Goal: Task Accomplishment & Management: Manage account settings

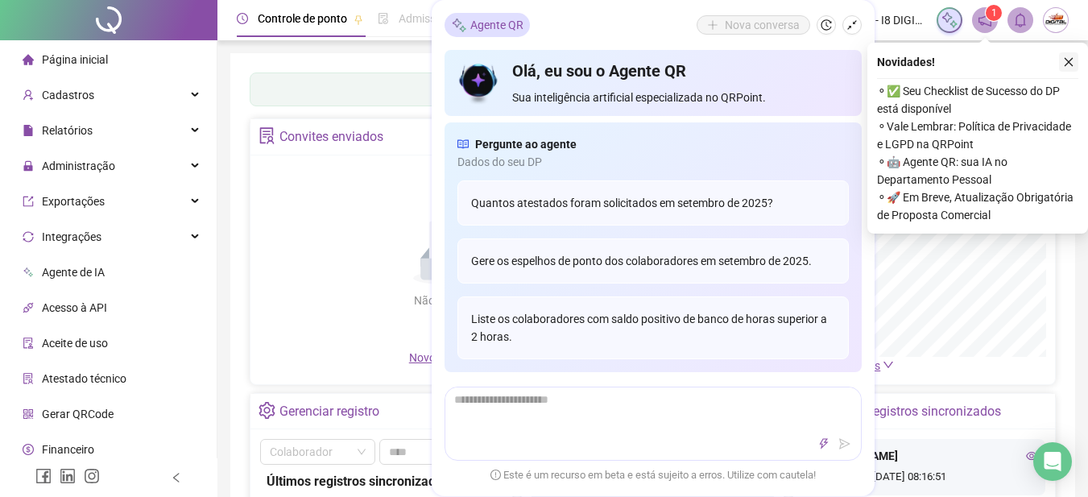
click at [857, 33] on div "Nova conversa" at bounding box center [778, 24] width 165 height 19
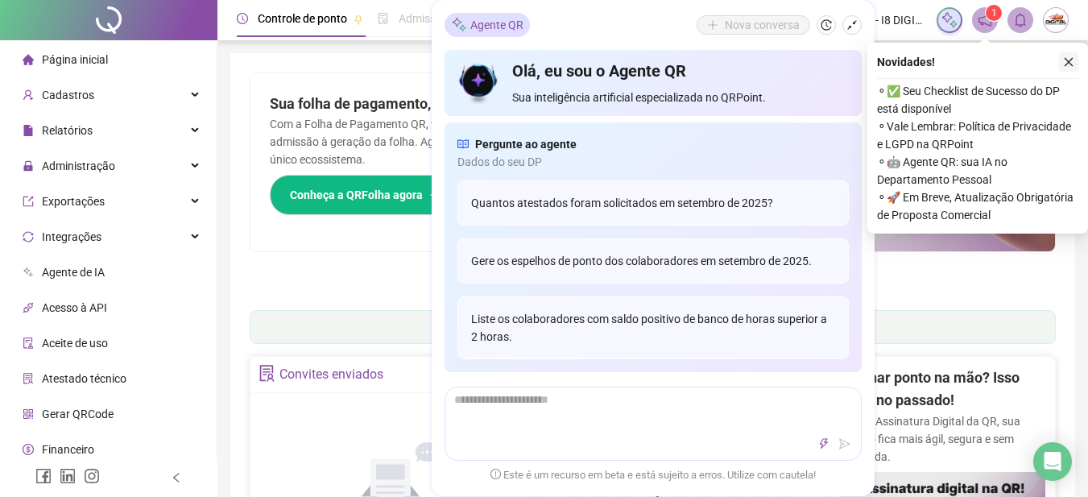
click at [1067, 64] on icon "close" at bounding box center [1068, 61] width 11 height 11
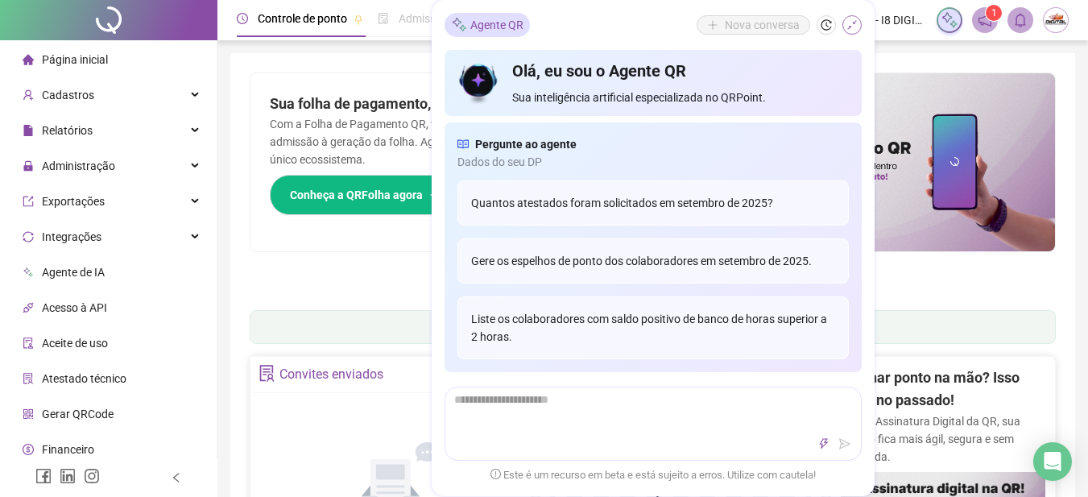
click at [854, 19] on button "button" at bounding box center [851, 24] width 19 height 19
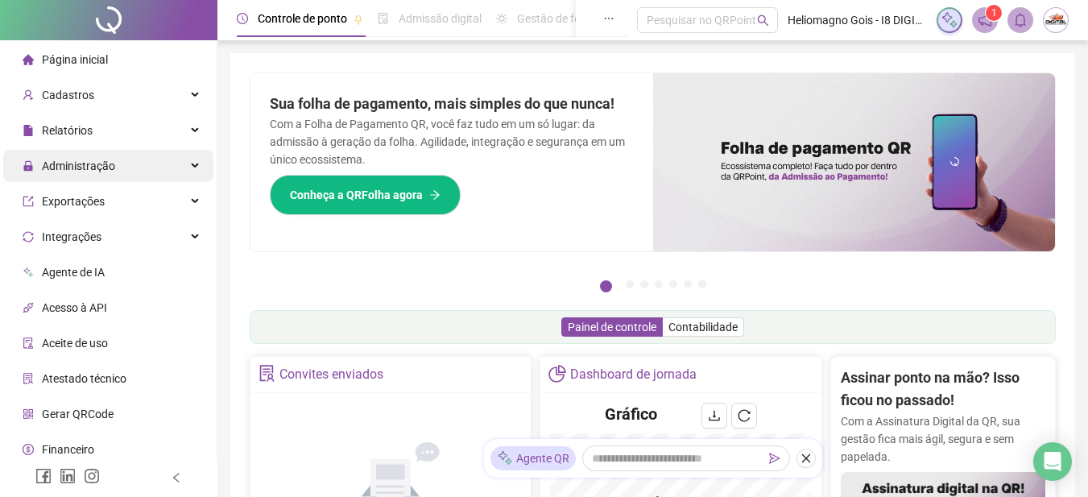
click at [75, 167] on span "Administração" at bounding box center [78, 165] width 73 height 13
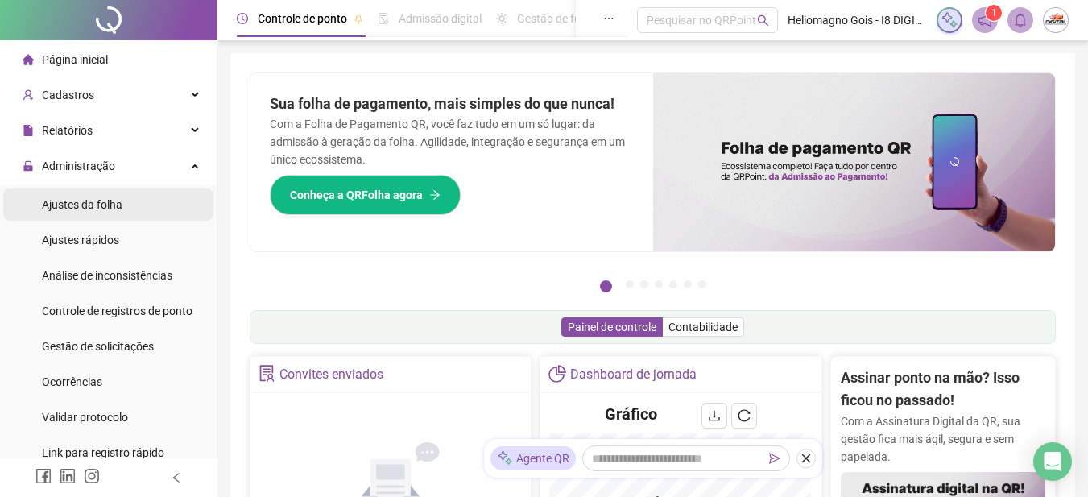
click at [111, 206] on span "Ajustes da folha" at bounding box center [82, 204] width 80 height 13
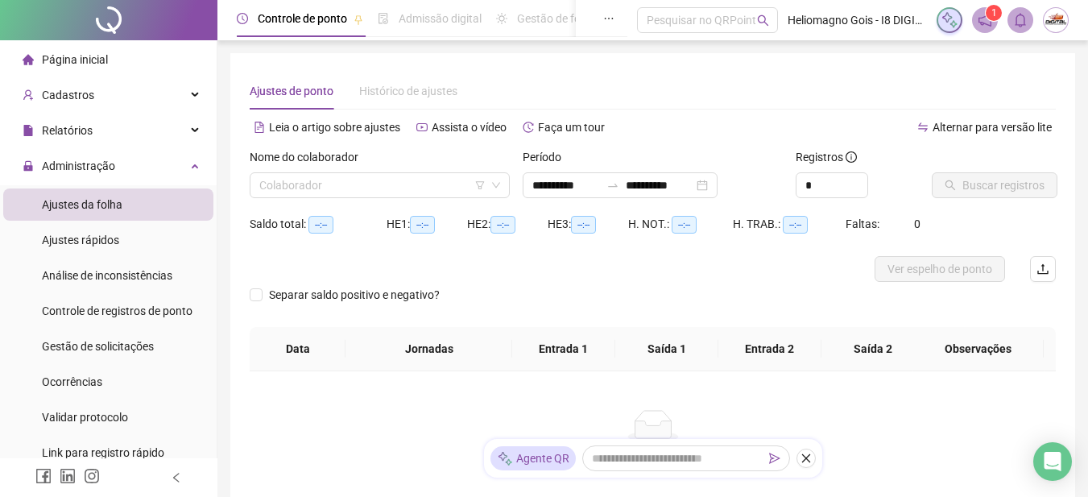
type input "**********"
click at [367, 197] on div "Colaborador" at bounding box center [380, 185] width 260 height 26
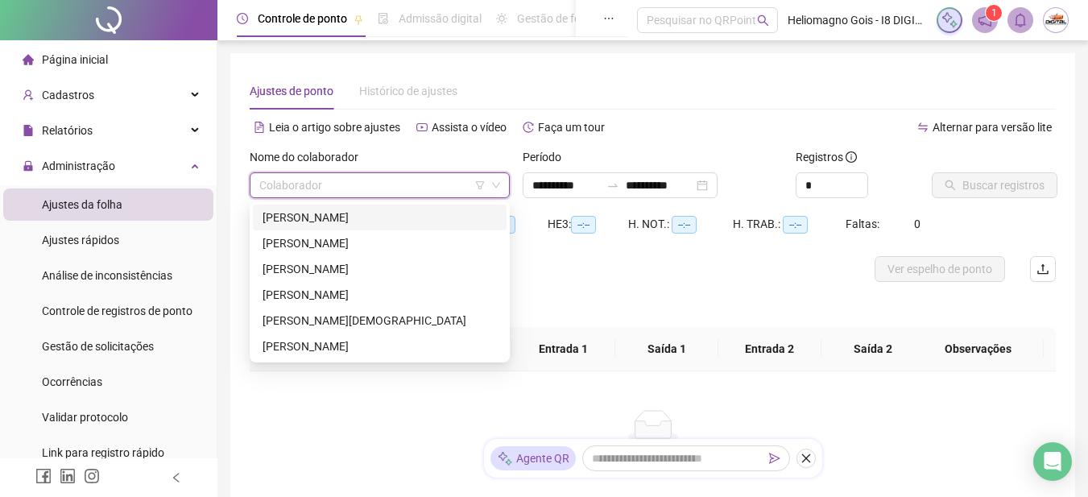
click at [355, 222] on div "[PERSON_NAME]" at bounding box center [379, 217] width 234 height 18
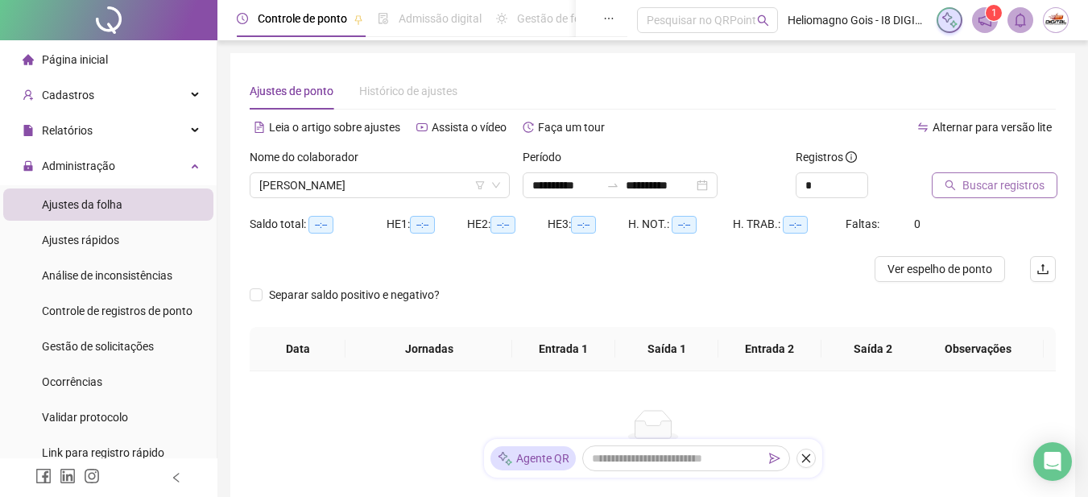
click at [973, 182] on span "Buscar registros" at bounding box center [1003, 185] width 82 height 18
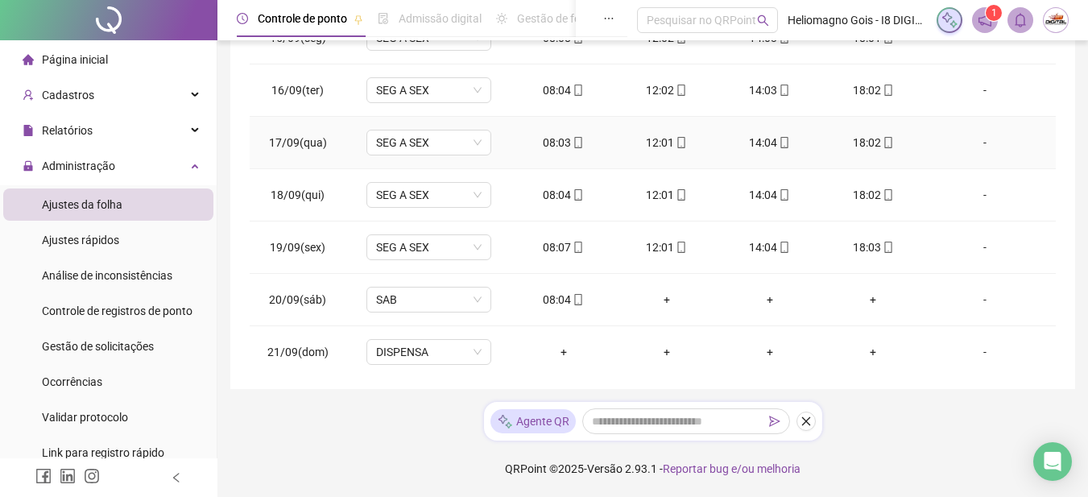
scroll to position [755, 0]
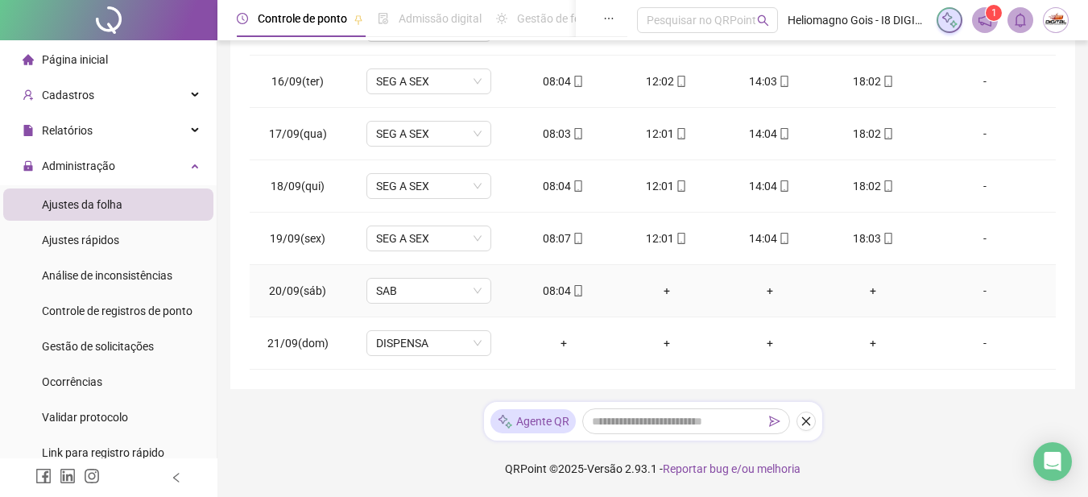
click at [664, 280] on td "+" at bounding box center [666, 291] width 103 height 52
click at [661, 291] on div "+" at bounding box center [666, 291] width 77 height 18
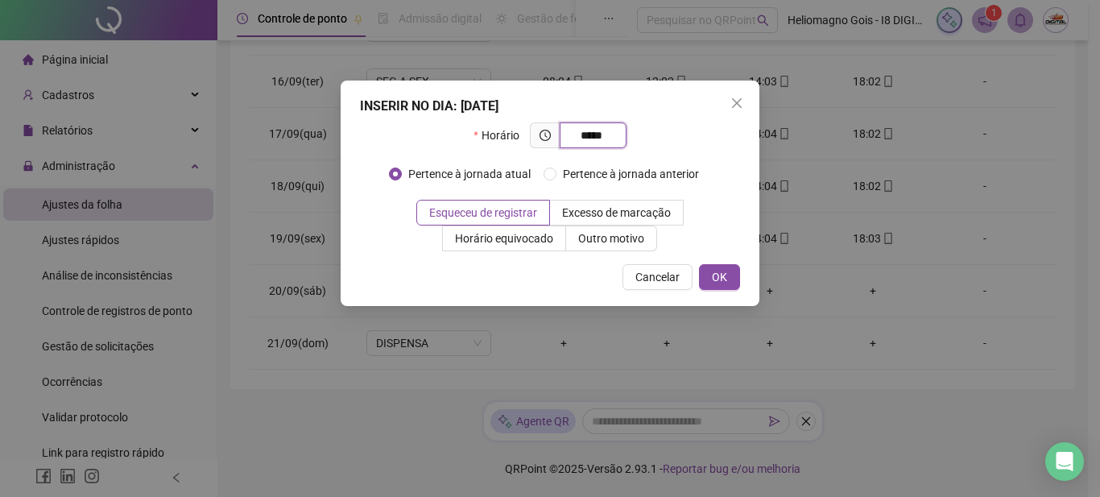
type input "*****"
click at [724, 263] on div "INSERIR NO DIA : [DATE] Horário ***** Pertence à jornada atual Pertence à jorna…" at bounding box center [550, 192] width 419 height 225
click at [731, 275] on button "OK" at bounding box center [719, 277] width 41 height 26
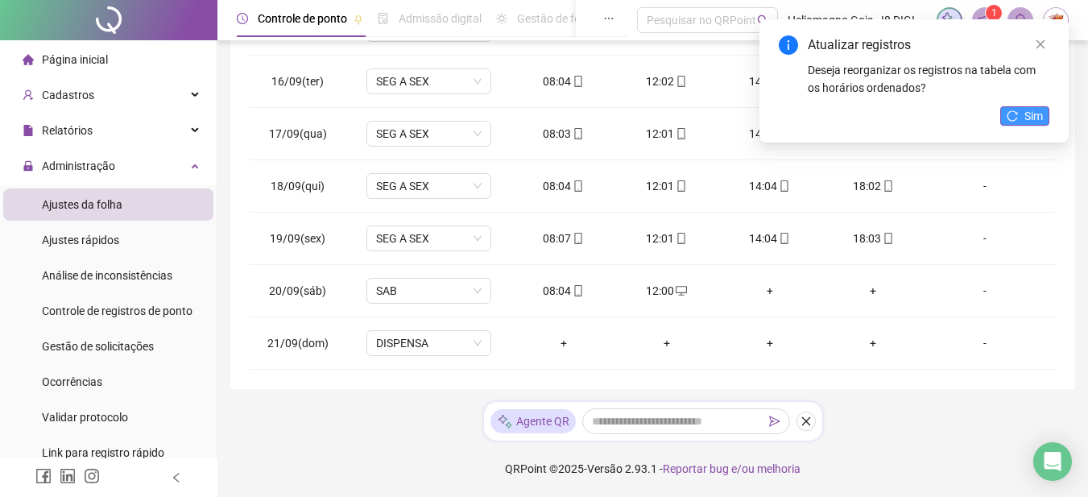
click at [1041, 118] on span "Sim" at bounding box center [1033, 116] width 19 height 18
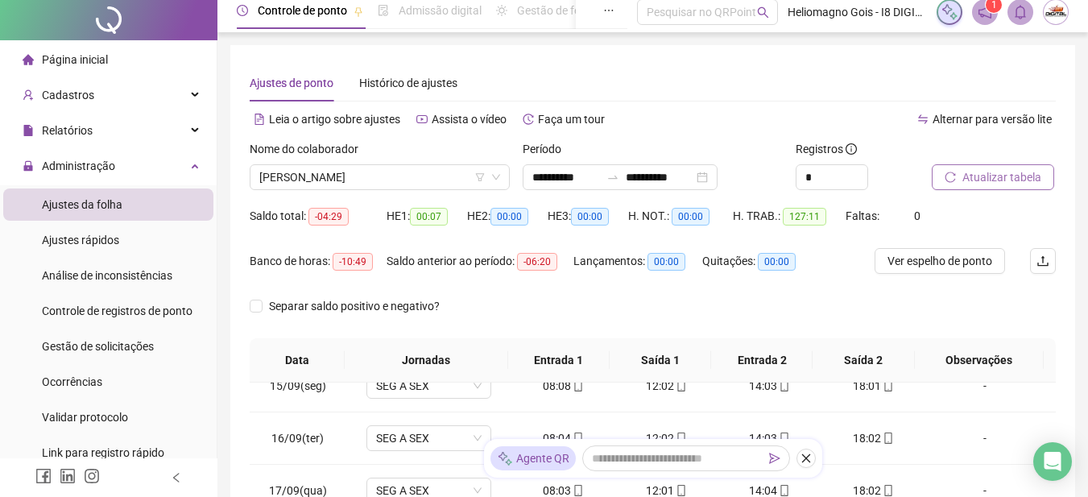
scroll to position [0, 0]
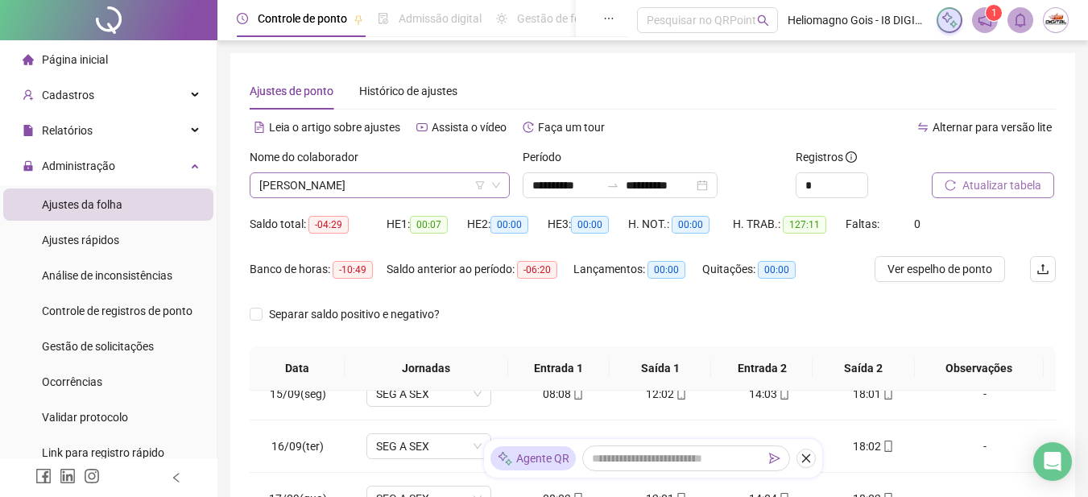
click at [411, 190] on span "[PERSON_NAME]" at bounding box center [379, 185] width 241 height 24
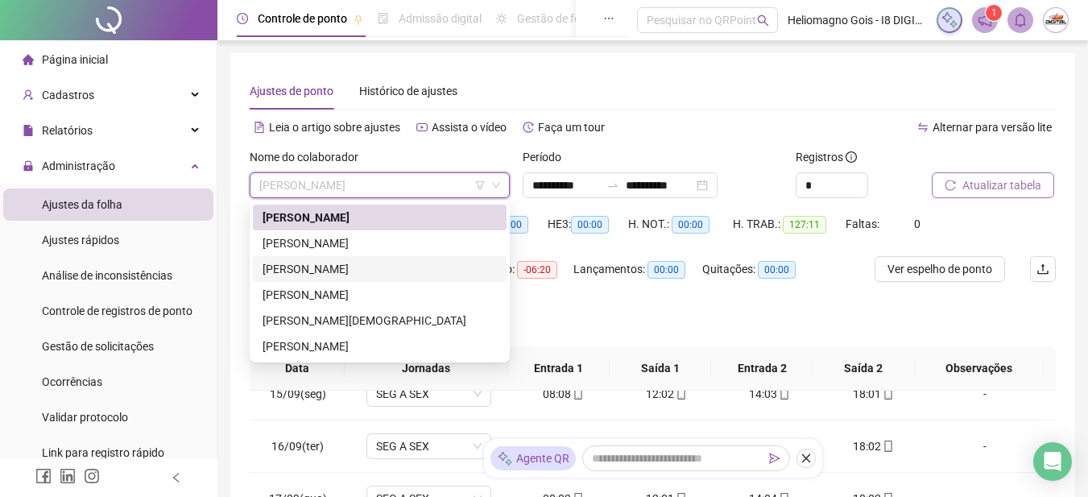
click at [320, 266] on div "[PERSON_NAME]" at bounding box center [379, 269] width 234 height 18
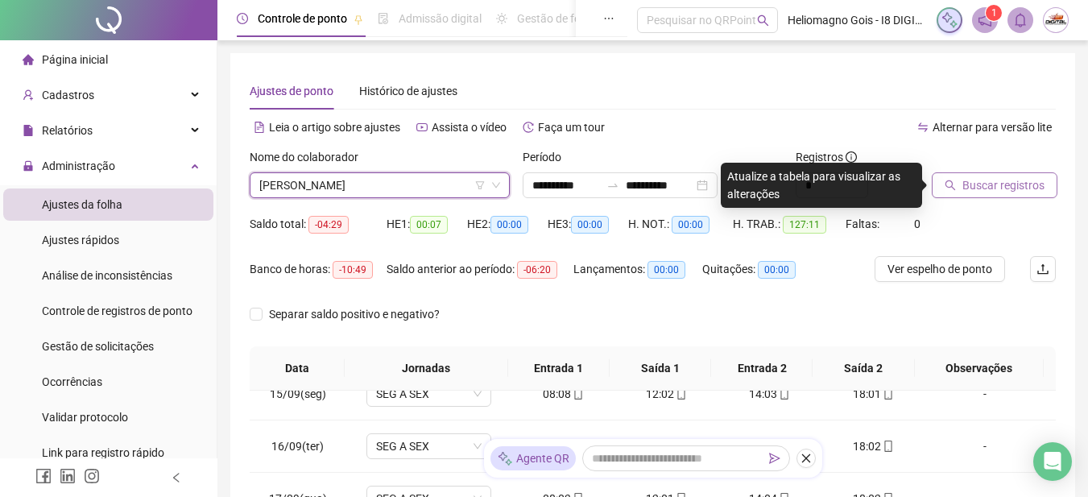
click at [988, 176] on span "Buscar registros" at bounding box center [1003, 185] width 82 height 18
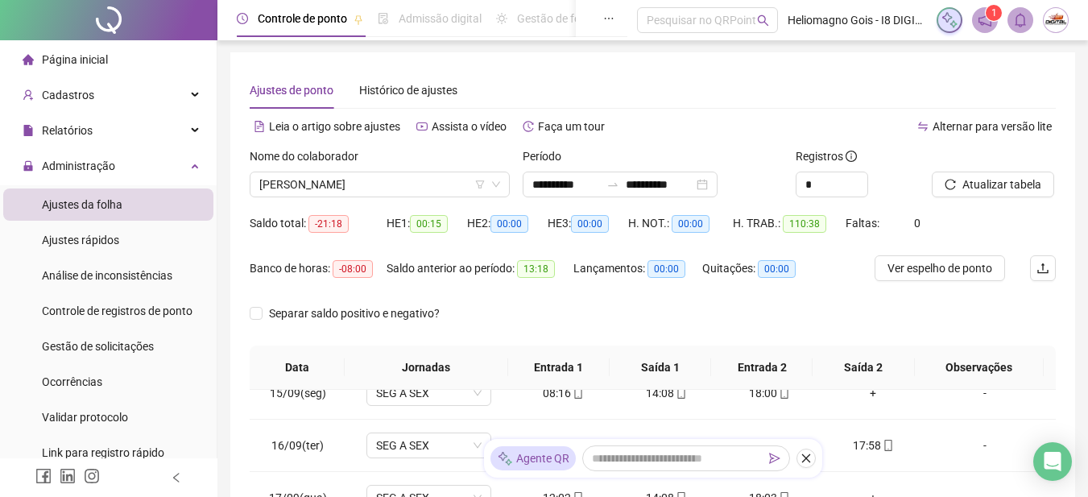
scroll to position [322, 0]
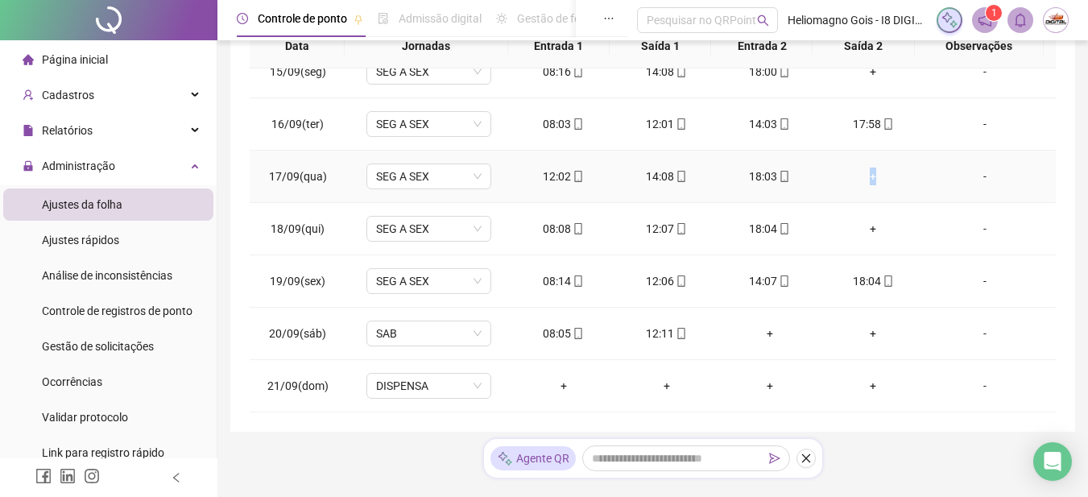
click at [864, 175] on div "+" at bounding box center [872, 176] width 77 height 18
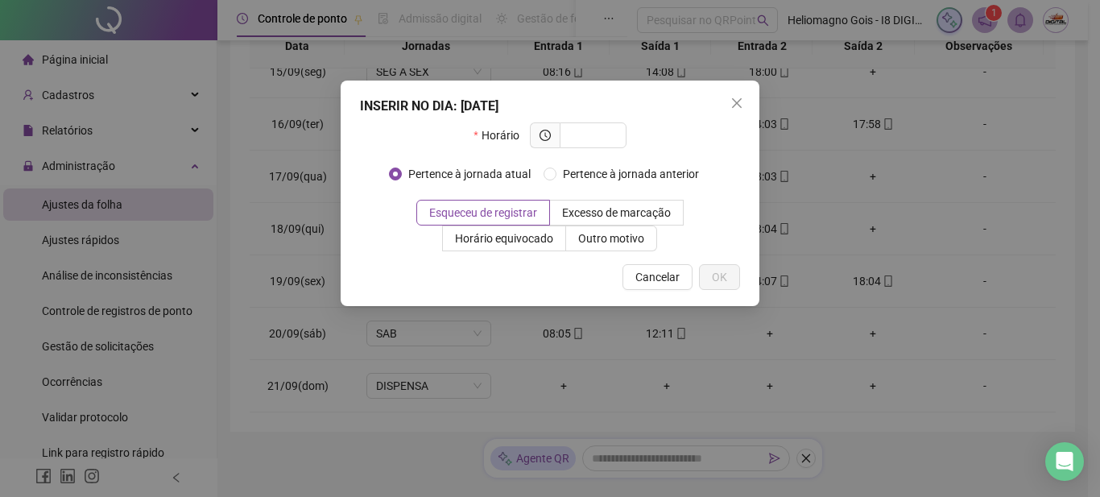
click at [743, 105] on span "Close" at bounding box center [737, 103] width 26 height 13
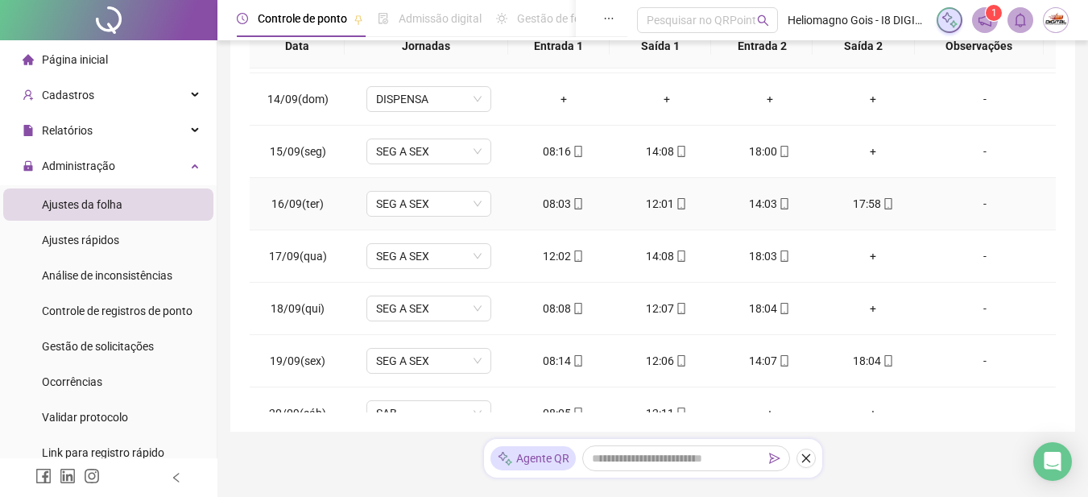
scroll to position [675, 0]
click at [866, 151] on div "+" at bounding box center [872, 152] width 77 height 18
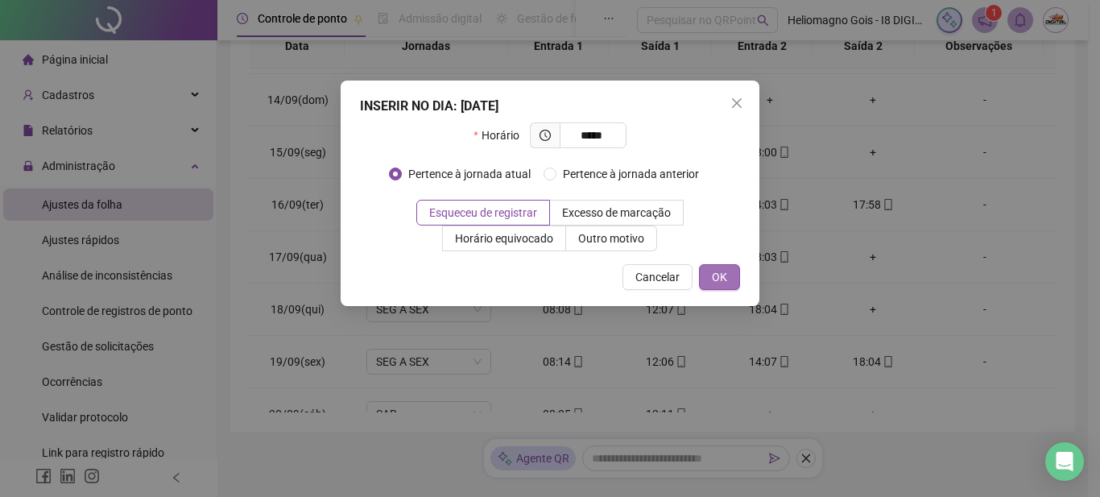
type input "*****"
click at [722, 274] on span "OK" at bounding box center [719, 277] width 15 height 18
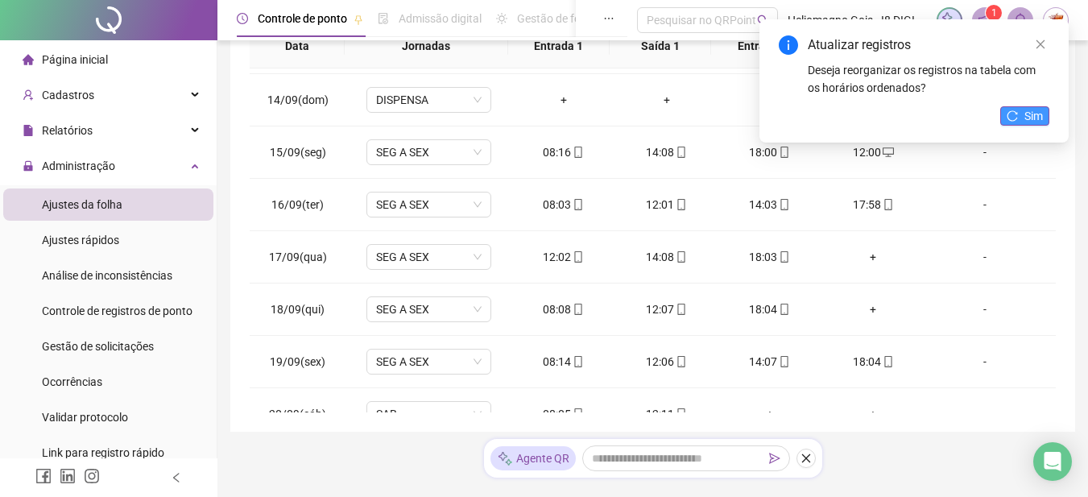
click at [1022, 115] on button "Sim" at bounding box center [1024, 115] width 49 height 19
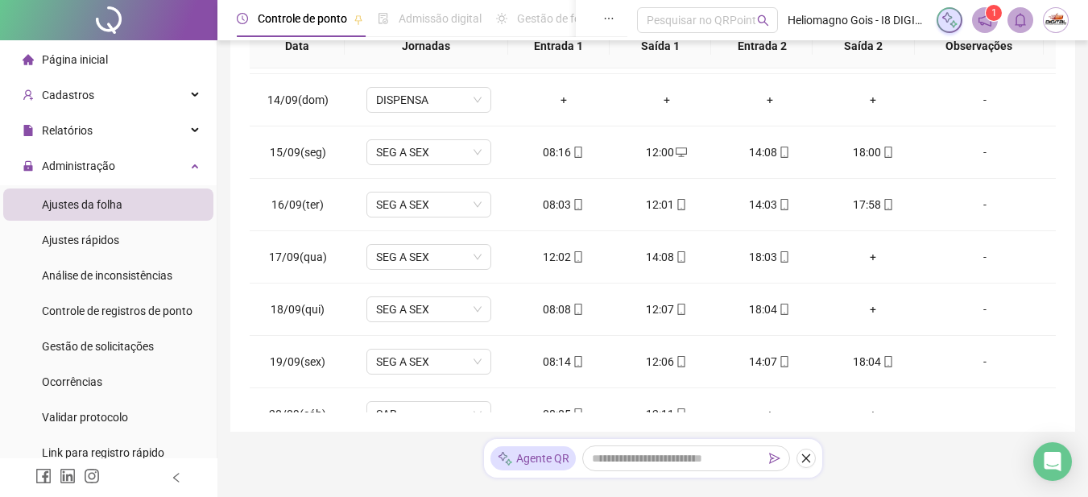
click at [240, 243] on div "**********" at bounding box center [652, 81] width 844 height 700
click at [865, 257] on div "+" at bounding box center [872, 257] width 77 height 18
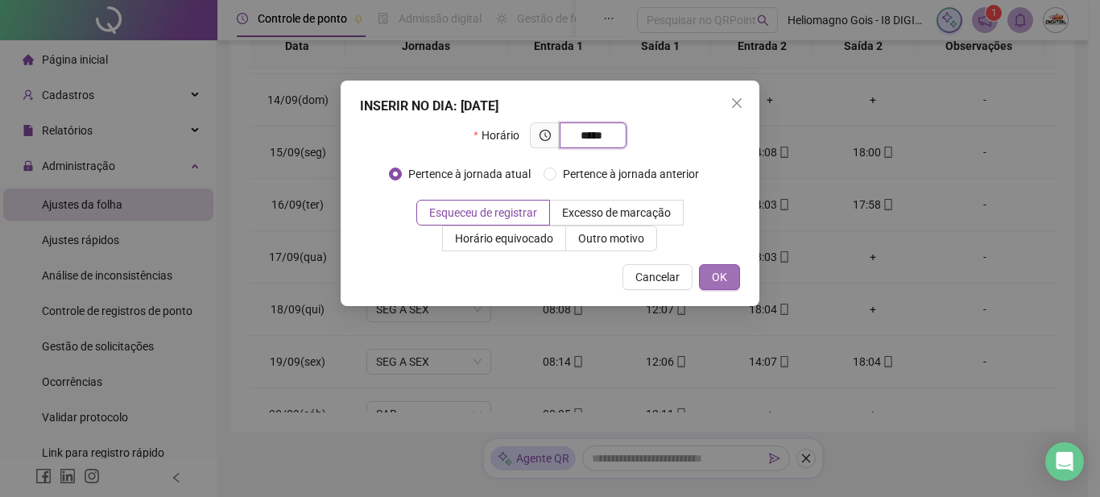
type input "*****"
click at [713, 275] on span "OK" at bounding box center [719, 277] width 15 height 18
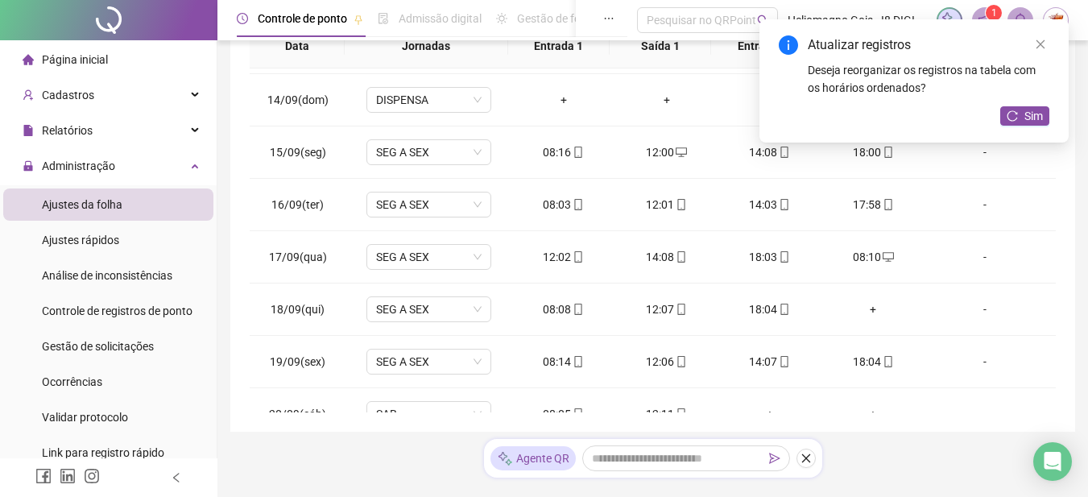
click at [1012, 115] on icon "reload" at bounding box center [1011, 115] width 11 height 11
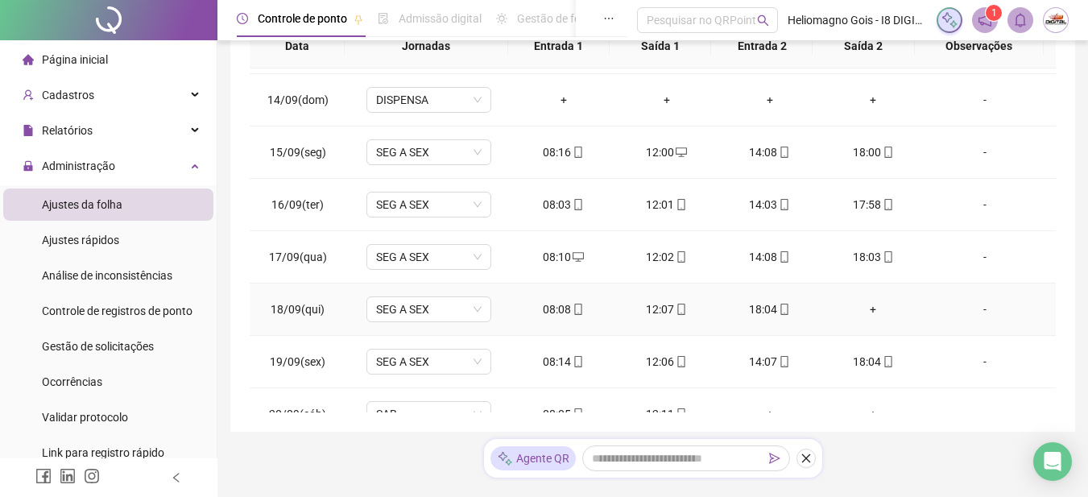
click at [866, 309] on div "+" at bounding box center [872, 309] width 77 height 18
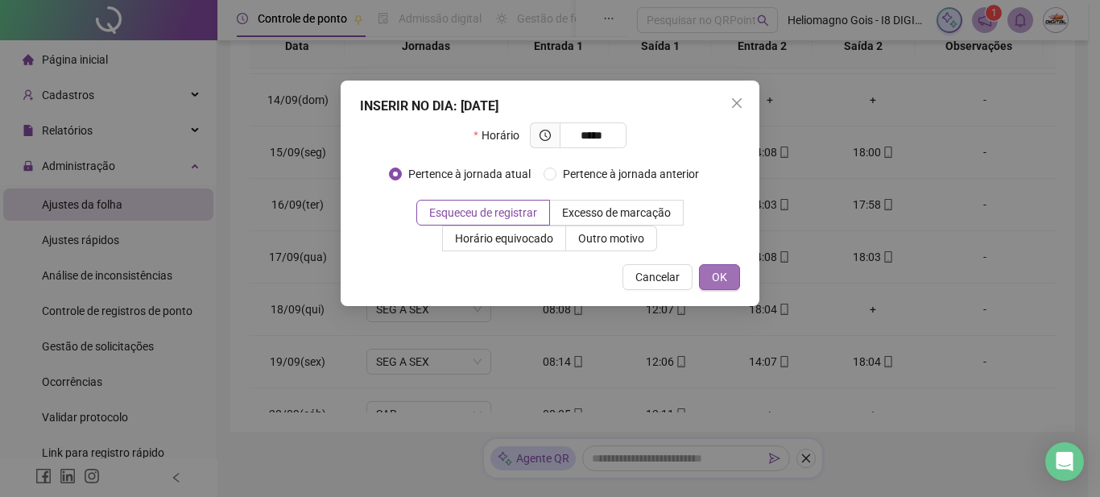
type input "*****"
click at [729, 268] on button "OK" at bounding box center [719, 277] width 41 height 26
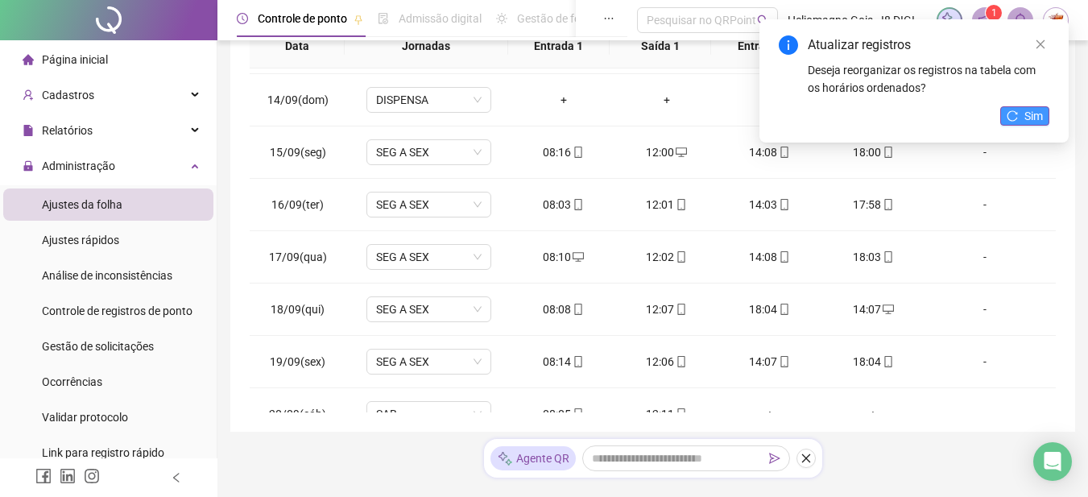
click at [1013, 114] on icon "reload" at bounding box center [1011, 115] width 11 height 11
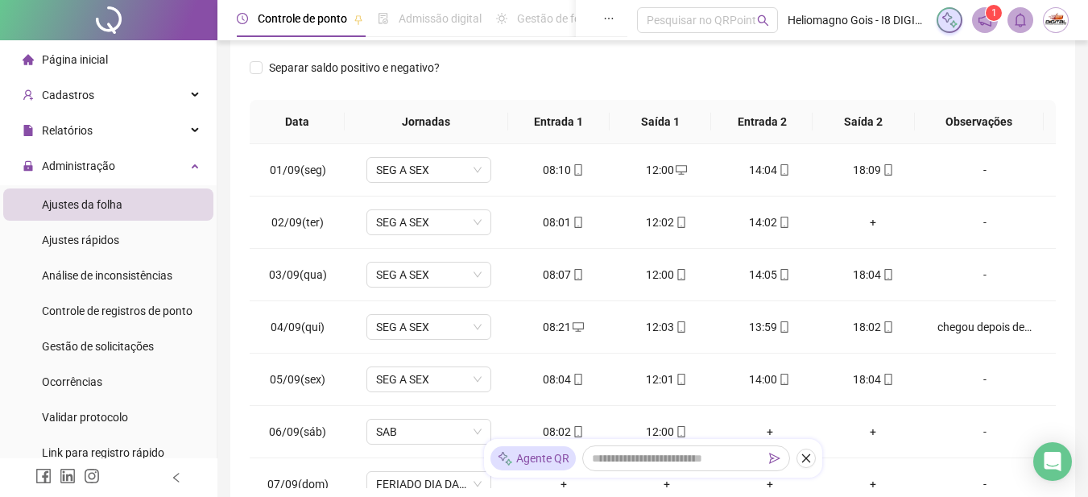
scroll to position [43, 0]
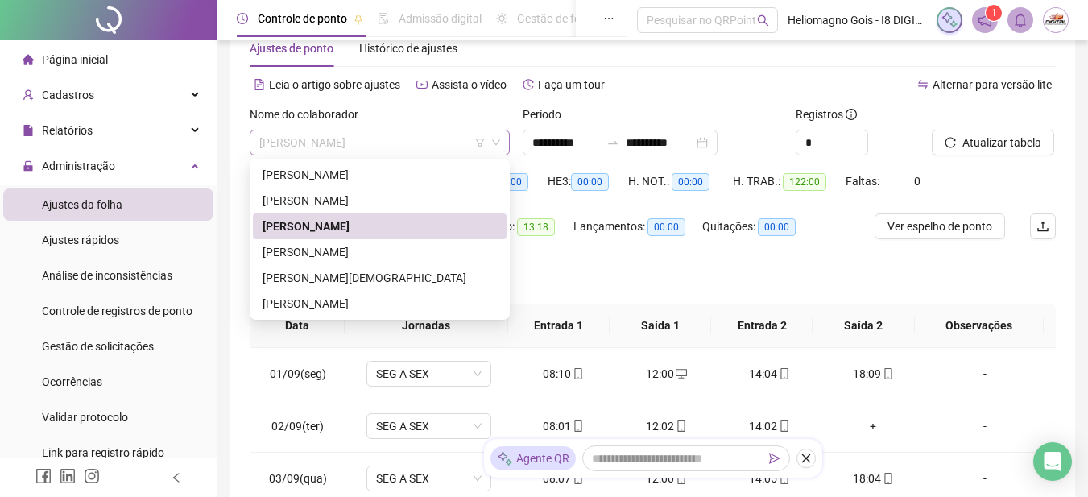
click at [384, 142] on span "[PERSON_NAME]" at bounding box center [379, 142] width 241 height 24
click at [307, 248] on div "[PERSON_NAME]" at bounding box center [379, 252] width 234 height 18
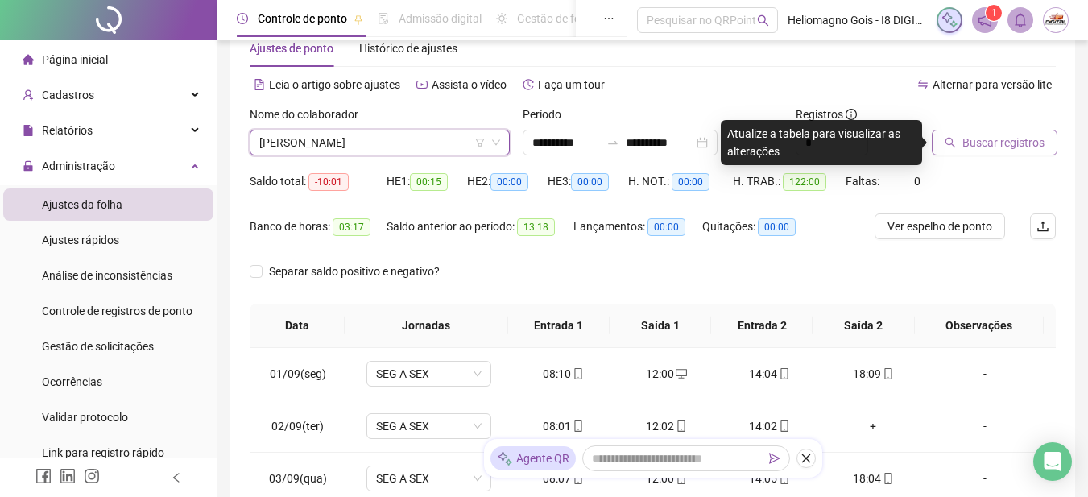
click at [983, 136] on span "Buscar registros" at bounding box center [1003, 143] width 82 height 18
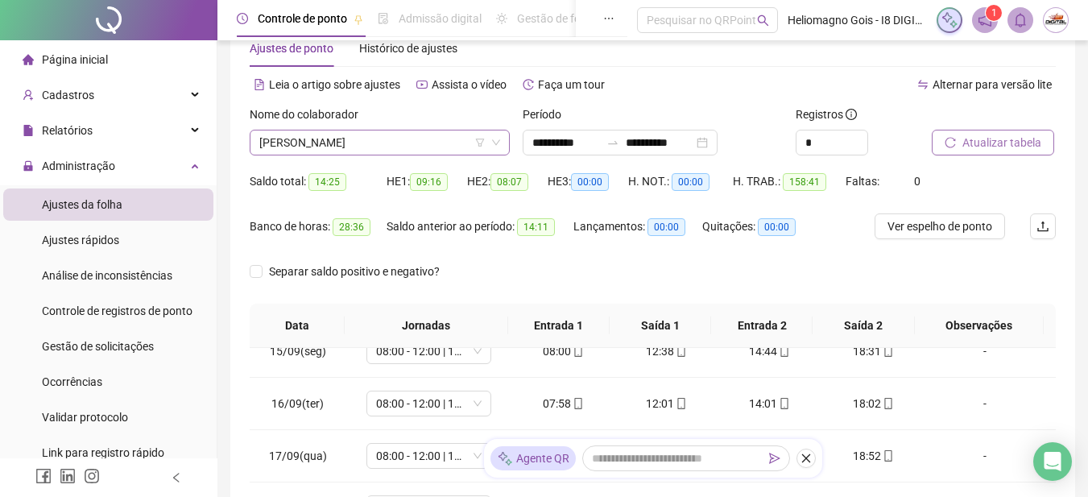
click at [332, 150] on span "[PERSON_NAME]" at bounding box center [379, 142] width 241 height 24
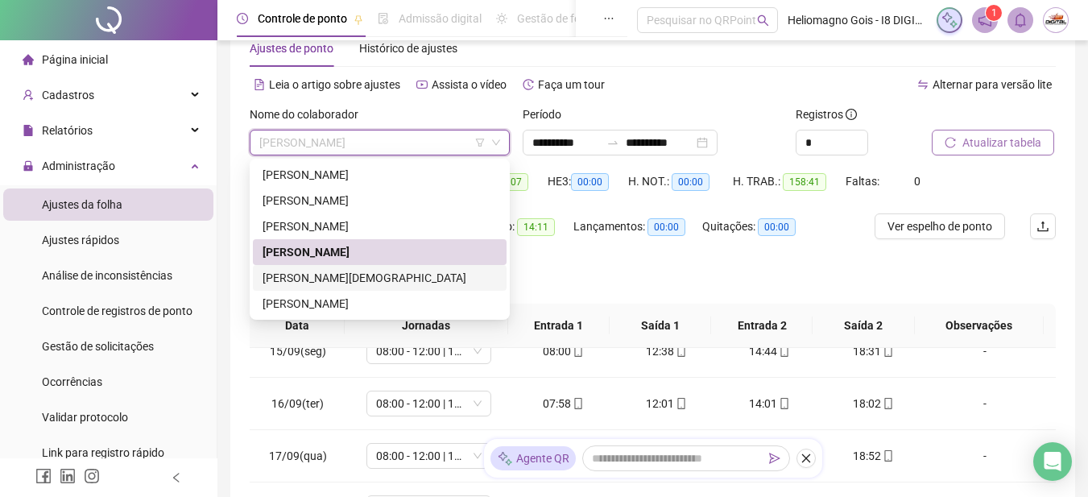
click at [311, 275] on div "[PERSON_NAME][DEMOGRAPHIC_DATA]" at bounding box center [379, 278] width 234 height 18
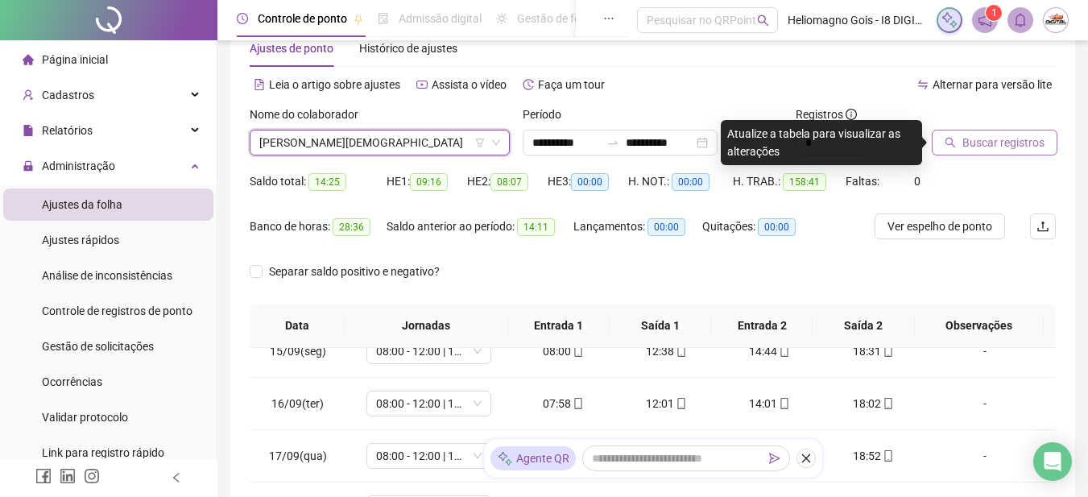
click at [972, 138] on span "Buscar registros" at bounding box center [1003, 143] width 82 height 18
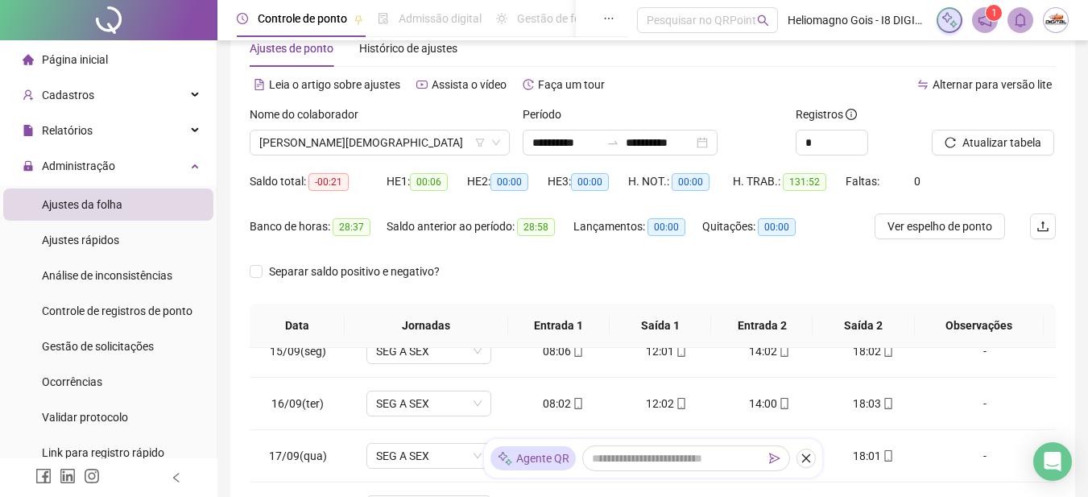
click at [320, 128] on div "Nome do colaborador" at bounding box center [380, 117] width 260 height 24
click at [305, 139] on span "[PERSON_NAME][DEMOGRAPHIC_DATA]" at bounding box center [379, 142] width 241 height 24
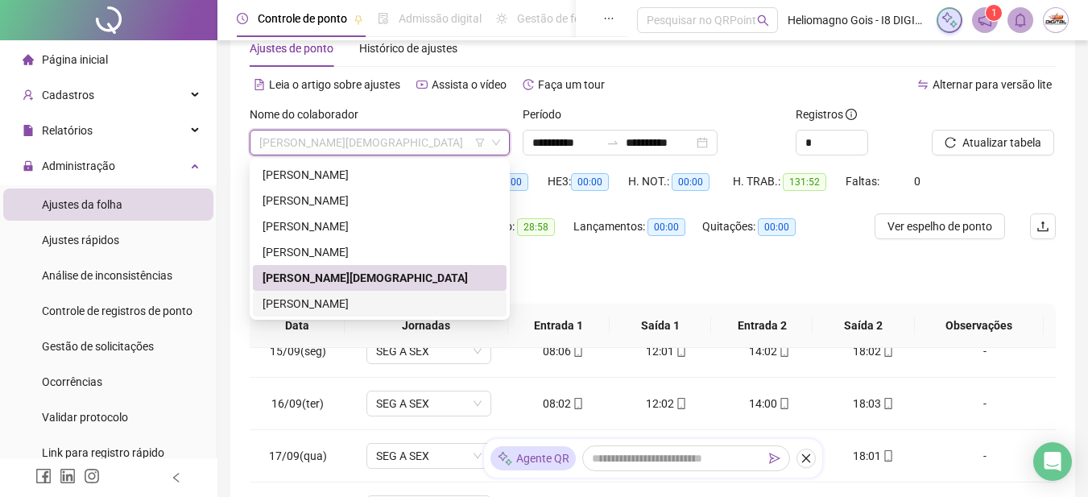
click at [298, 314] on div "[PERSON_NAME]" at bounding box center [380, 304] width 254 height 26
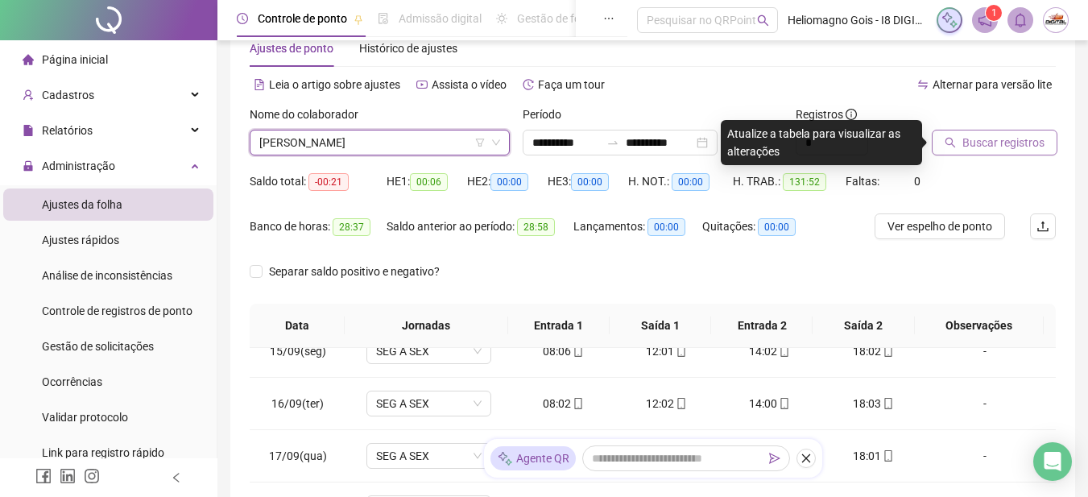
click at [977, 138] on span "Buscar registros" at bounding box center [1003, 143] width 82 height 18
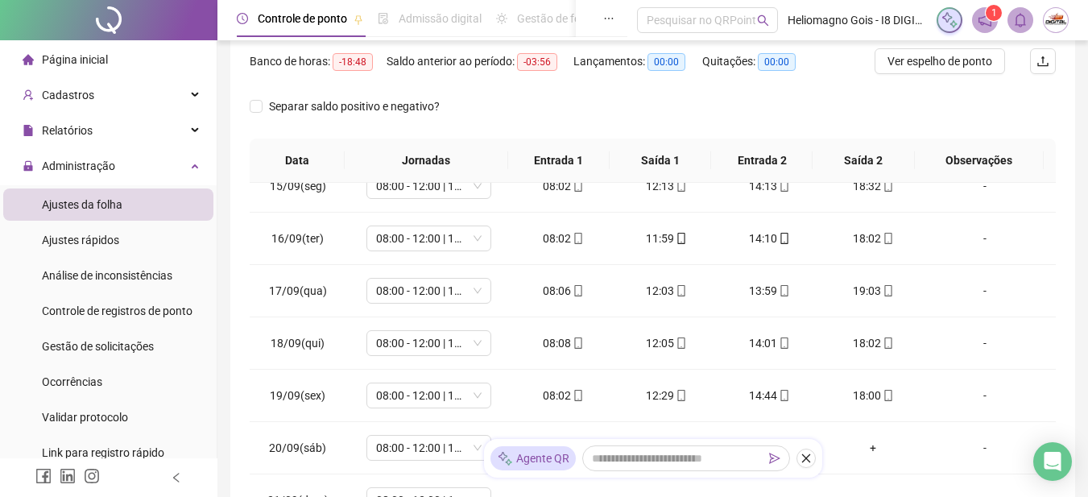
scroll to position [365, 0]
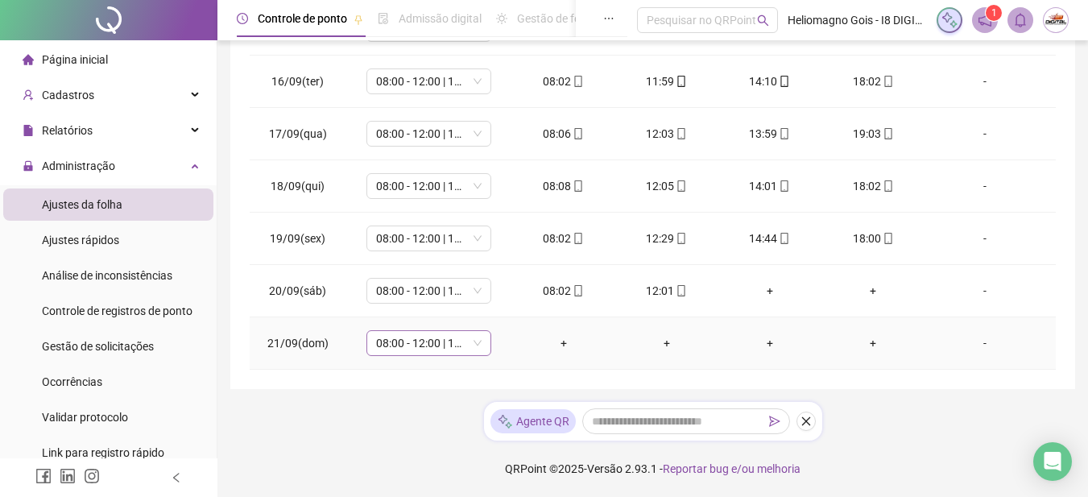
click at [478, 343] on div "08:00 - 12:00 | 14:00 - 18:00" at bounding box center [428, 343] width 125 height 26
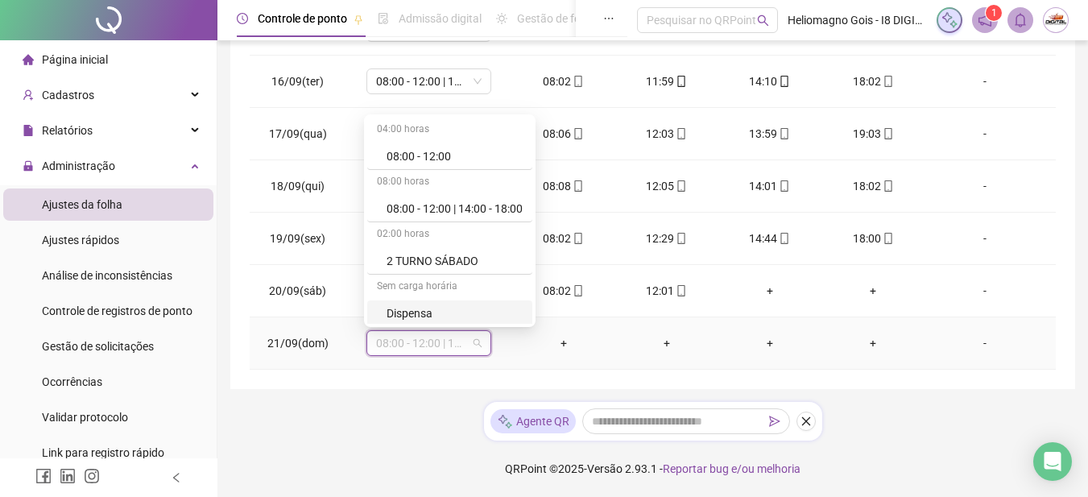
click at [451, 308] on div "Dispensa" at bounding box center [454, 313] width 136 height 18
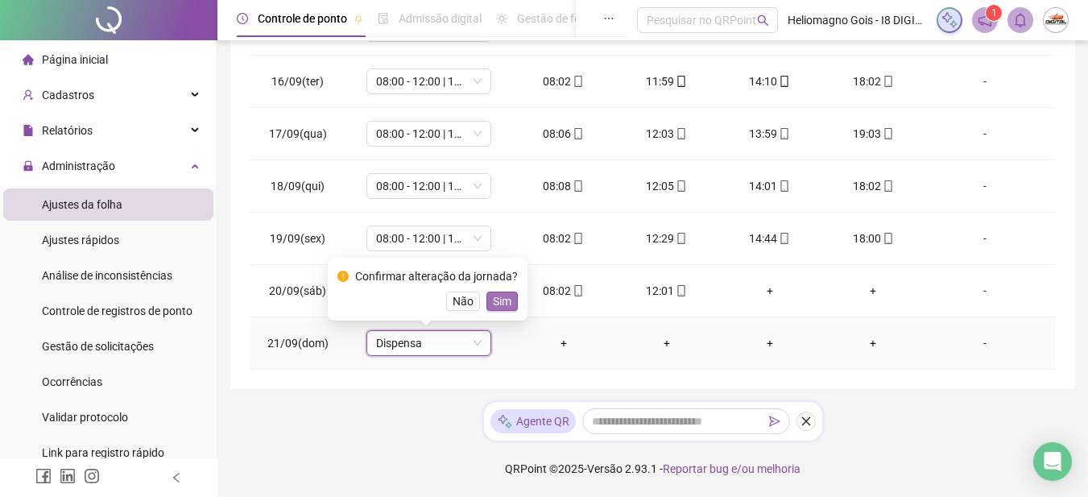
click at [501, 298] on span "Sim" at bounding box center [502, 301] width 19 height 18
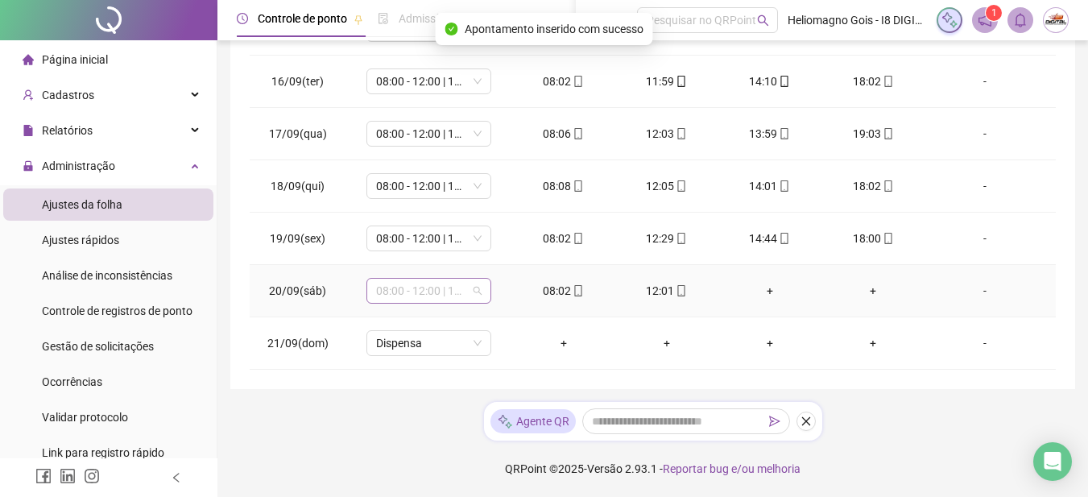
click at [480, 290] on div "08:00 - 12:00 | 14:00 - 18:00" at bounding box center [428, 291] width 125 height 26
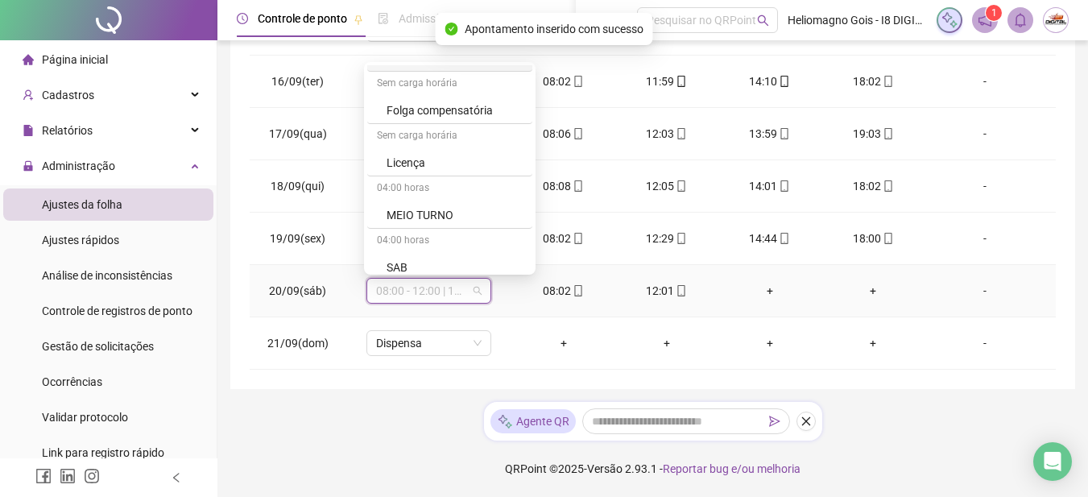
scroll to position [322, 0]
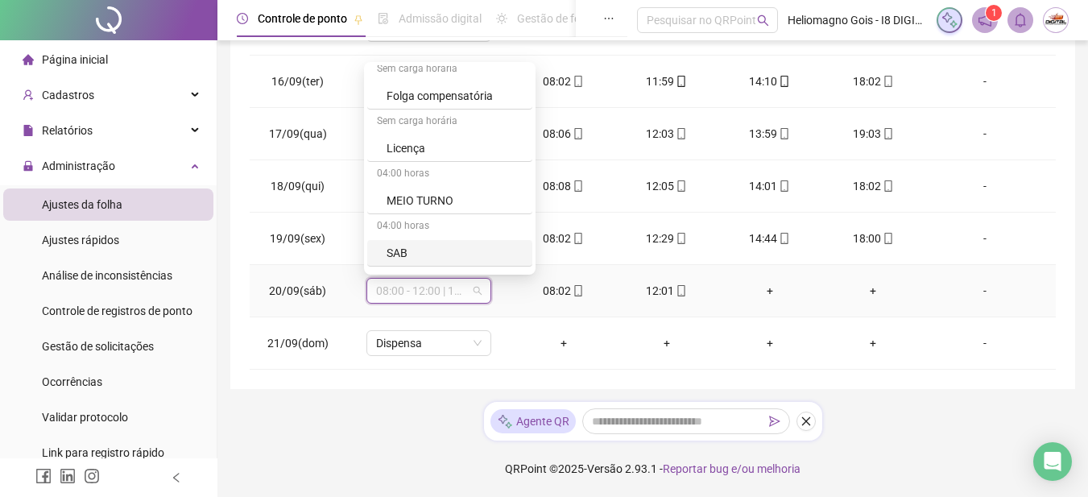
click at [422, 254] on div "SAB" at bounding box center [454, 253] width 136 height 18
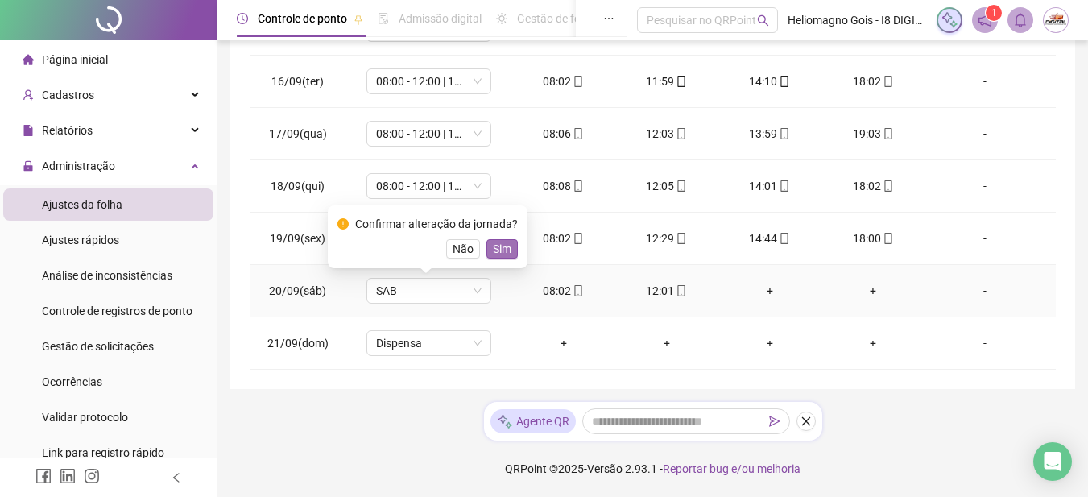
click at [507, 254] on span "Sim" at bounding box center [502, 249] width 19 height 18
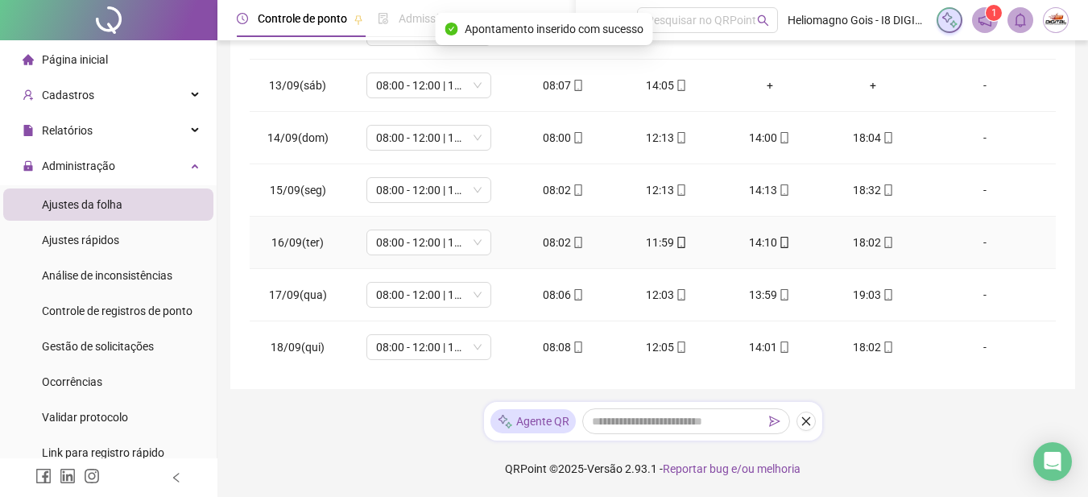
scroll to position [514, 0]
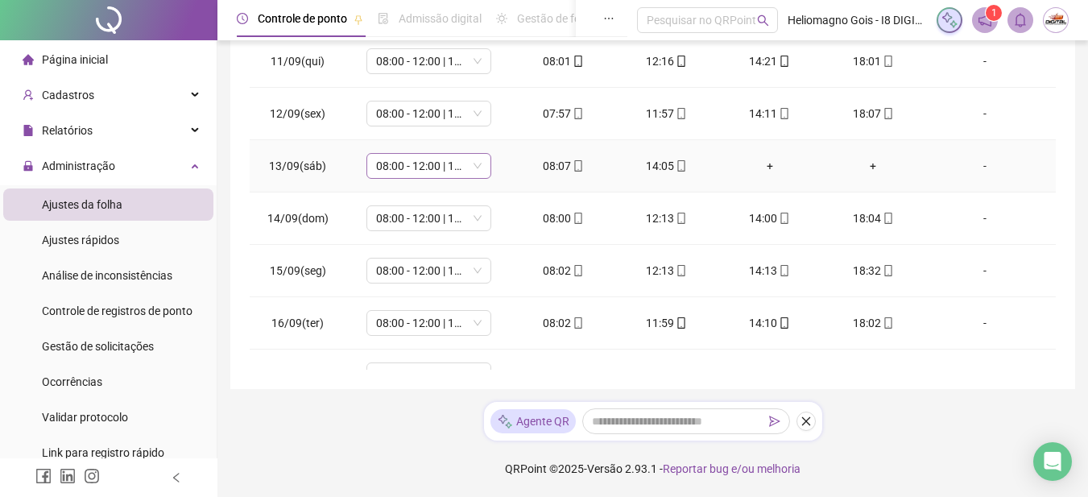
click at [469, 164] on span "08:00 - 12:00 | 14:00 - 18:00" at bounding box center [428, 166] width 105 height 24
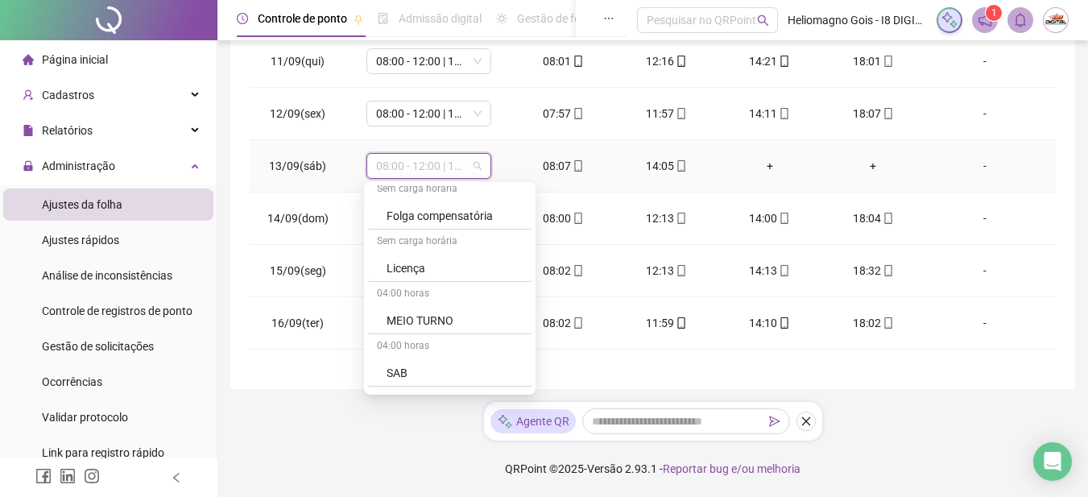
scroll to position [402, 0]
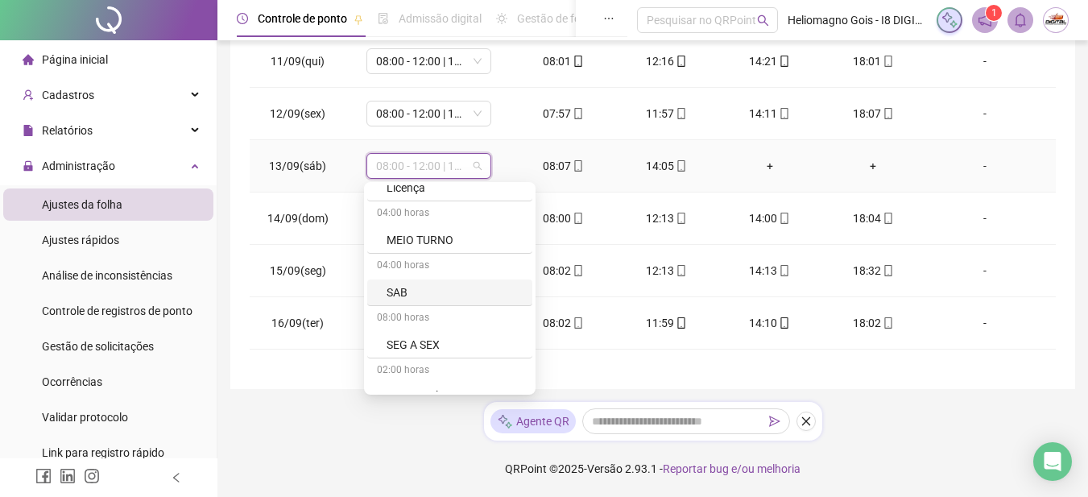
click at [436, 290] on div "SAB" at bounding box center [454, 292] width 136 height 18
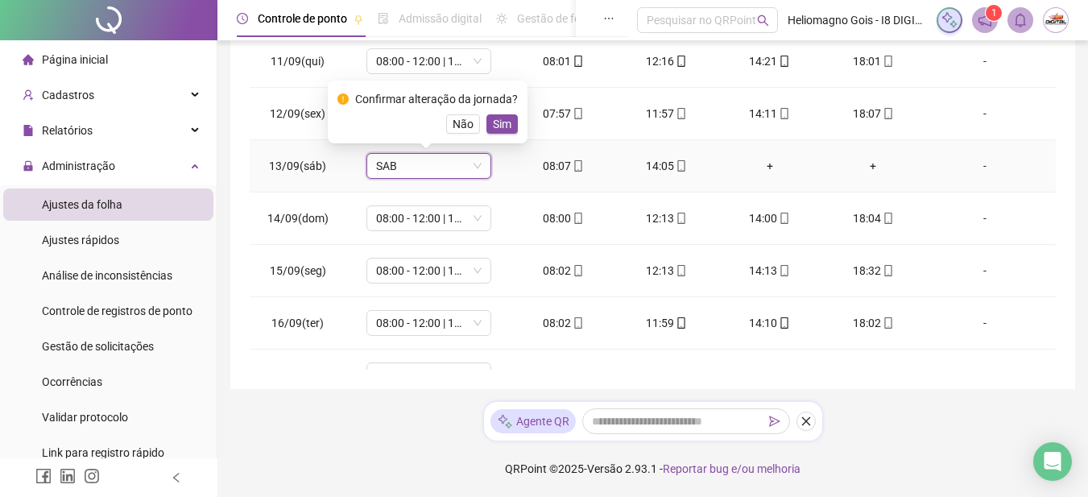
drag, startPoint x: 503, startPoint y: 121, endPoint x: 493, endPoint y: 132, distance: 14.8
click at [500, 125] on span "Sim" at bounding box center [502, 124] width 19 height 18
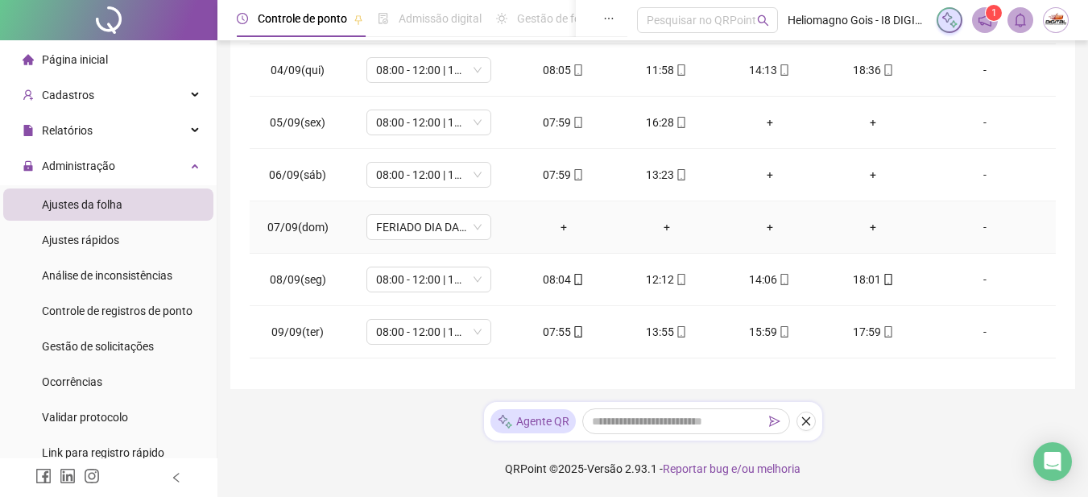
scroll to position [111, 0]
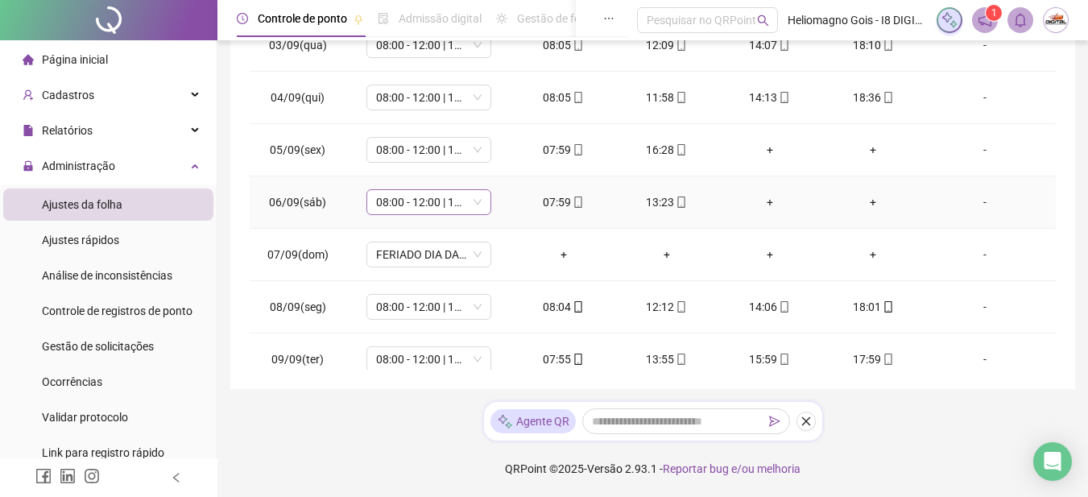
click at [475, 204] on span "08:00 - 12:00 | 14:00 - 18:00" at bounding box center [428, 202] width 105 height 24
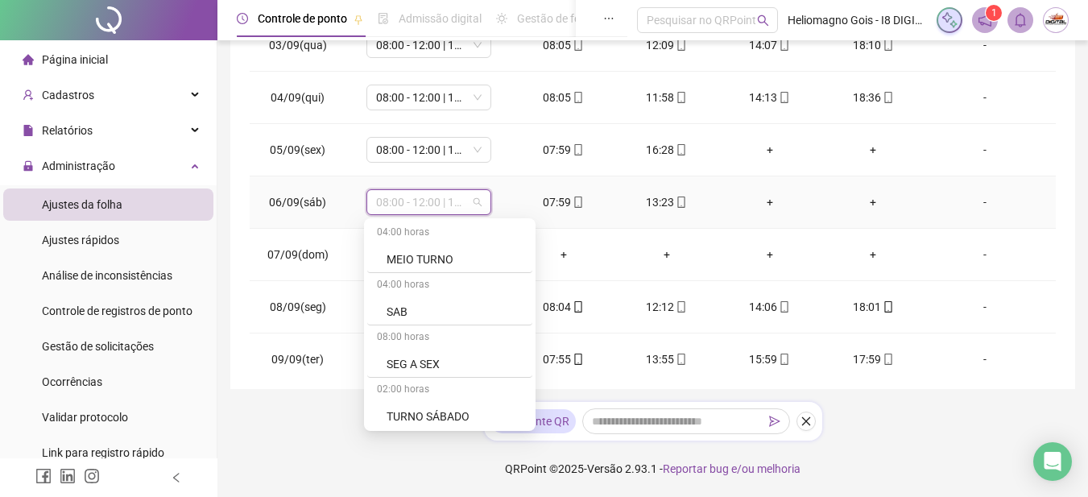
scroll to position [422, 0]
click at [465, 313] on div "SAB" at bounding box center [454, 309] width 136 height 18
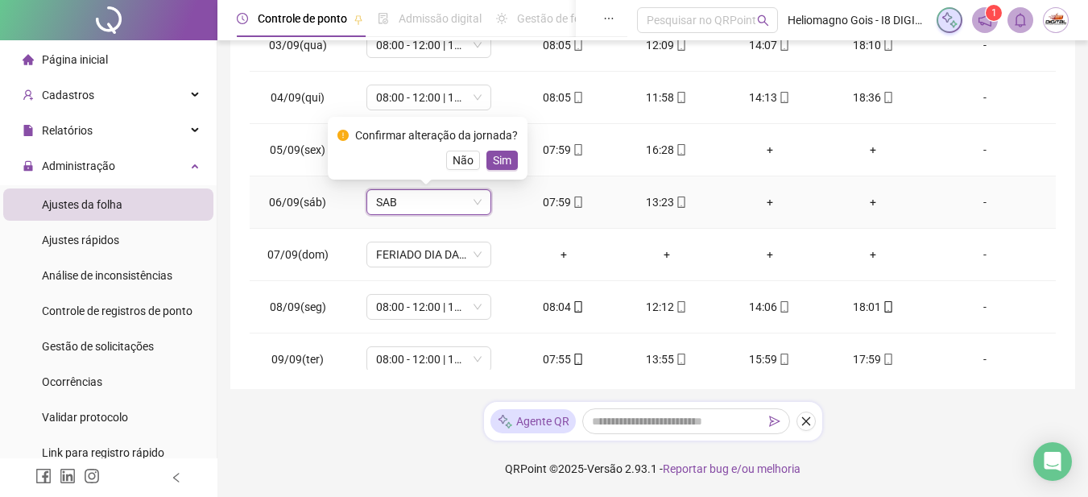
click at [496, 159] on span "Sim" at bounding box center [502, 160] width 19 height 18
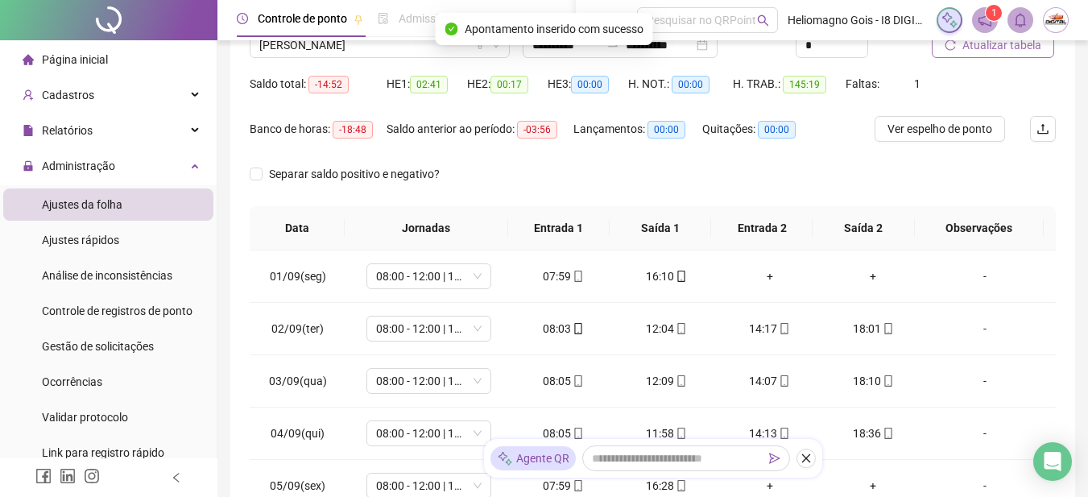
scroll to position [43, 0]
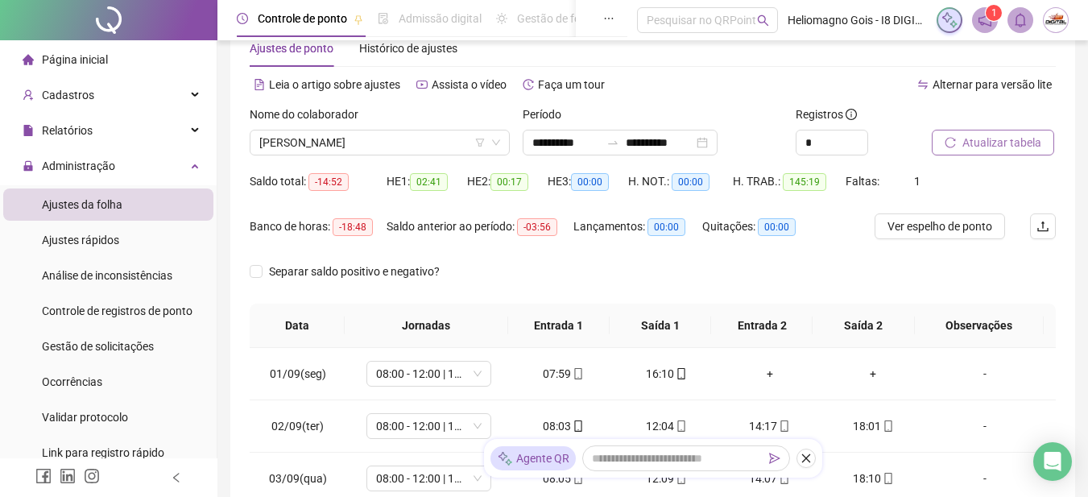
click at [965, 144] on span "Atualizar tabela" at bounding box center [1001, 143] width 79 height 18
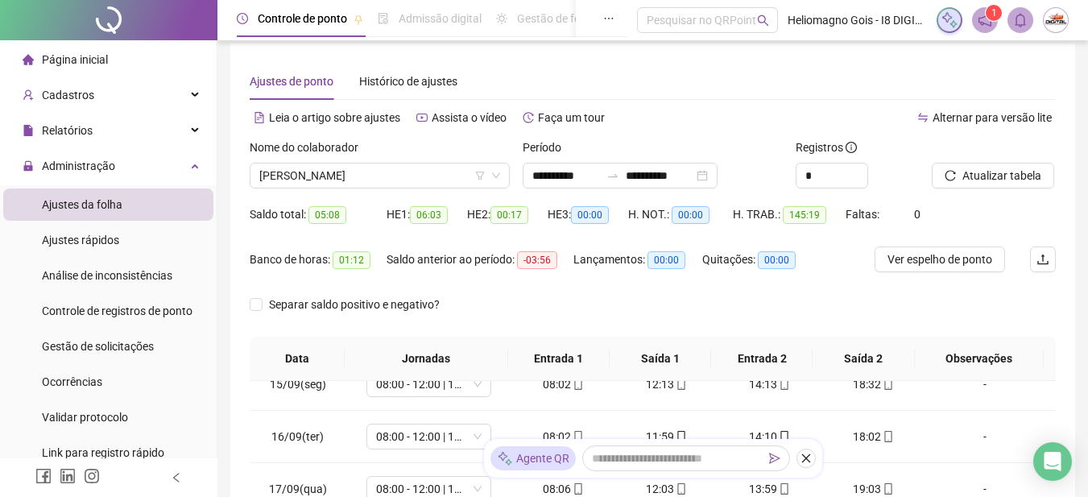
scroll to position [0, 0]
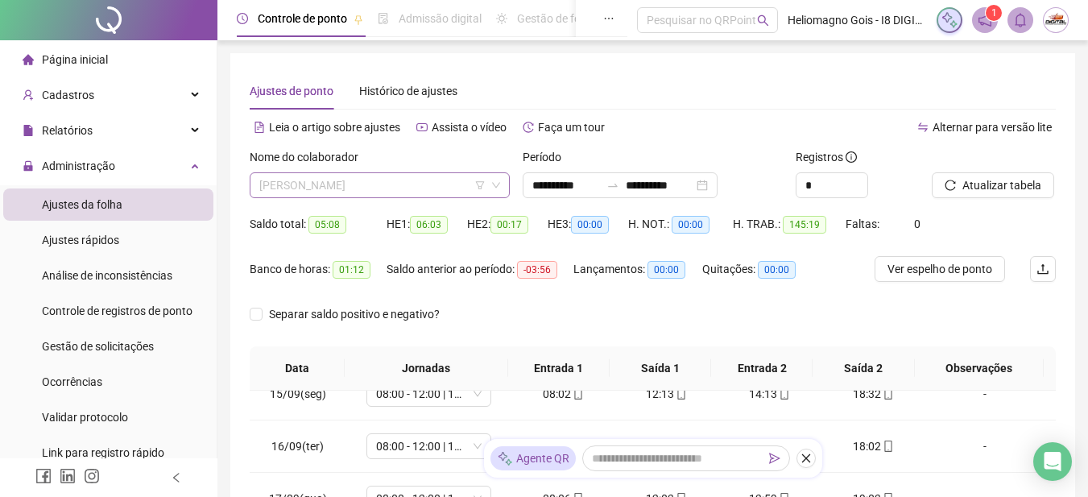
click at [399, 186] on span "[PERSON_NAME]" at bounding box center [379, 185] width 241 height 24
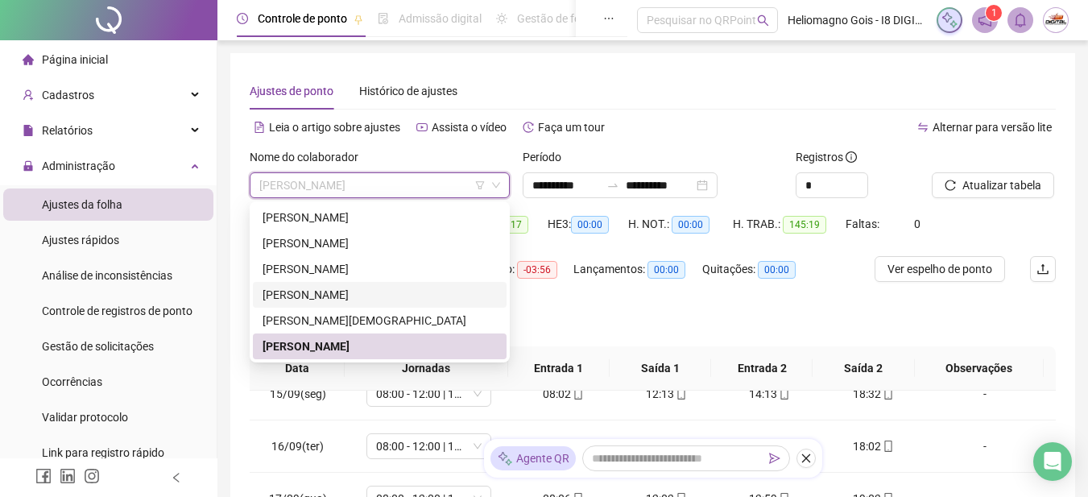
click at [324, 296] on div "[PERSON_NAME]" at bounding box center [379, 295] width 234 height 18
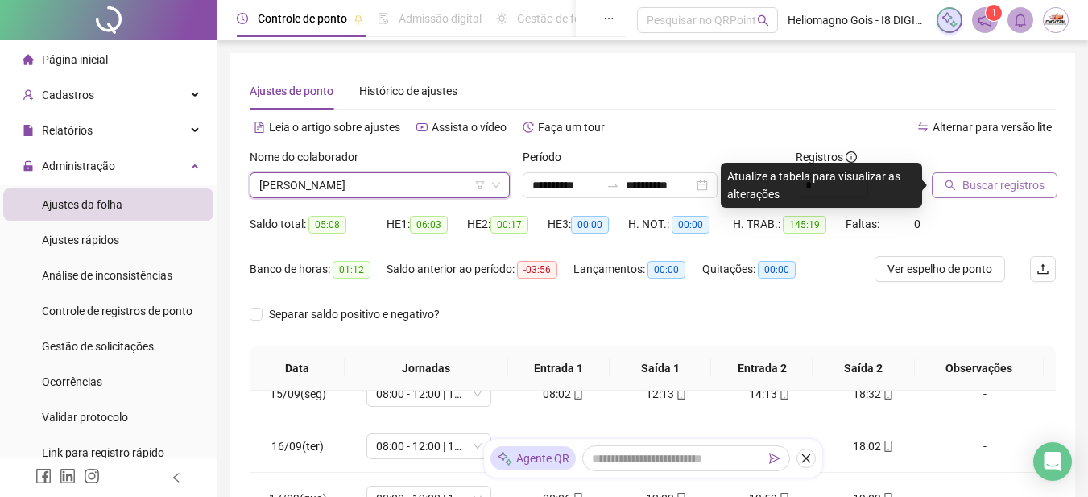
click at [984, 174] on button "Buscar registros" at bounding box center [994, 185] width 126 height 26
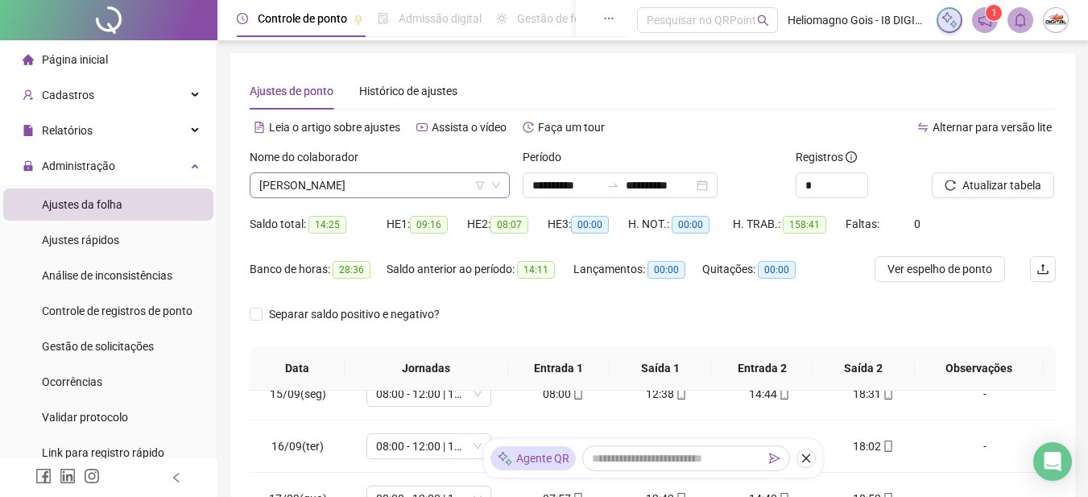
click at [387, 184] on span "[PERSON_NAME]" at bounding box center [379, 185] width 241 height 24
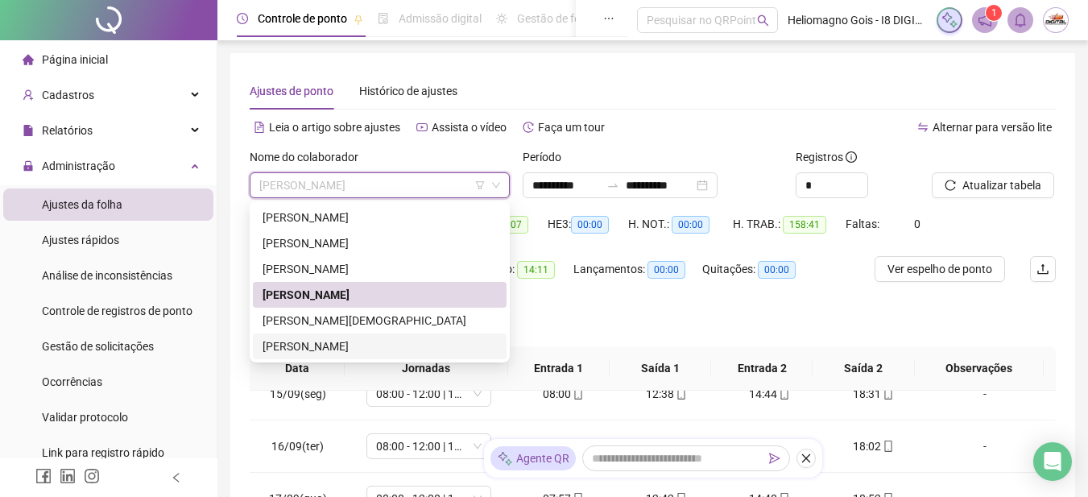
click at [295, 350] on div "[PERSON_NAME]" at bounding box center [379, 346] width 234 height 18
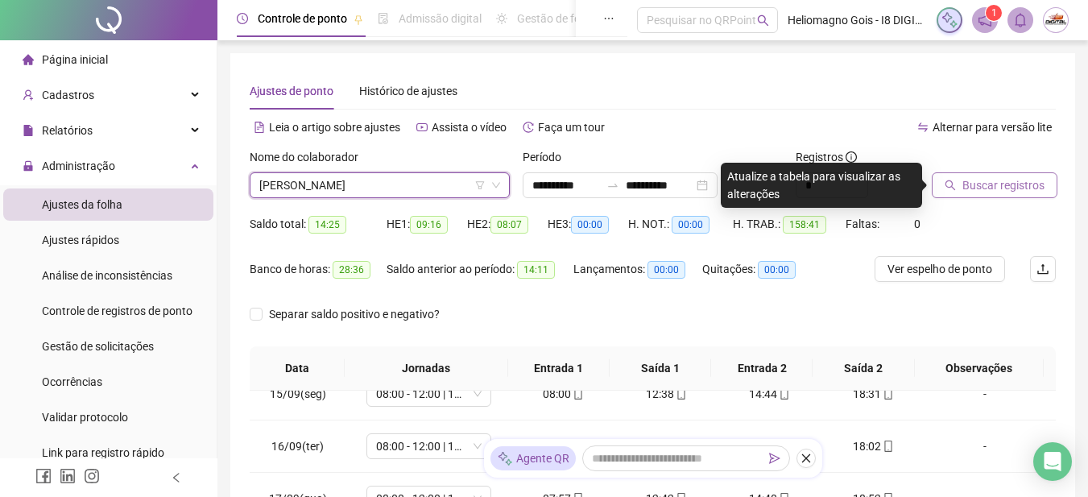
click at [963, 180] on span "Buscar registros" at bounding box center [1003, 185] width 82 height 18
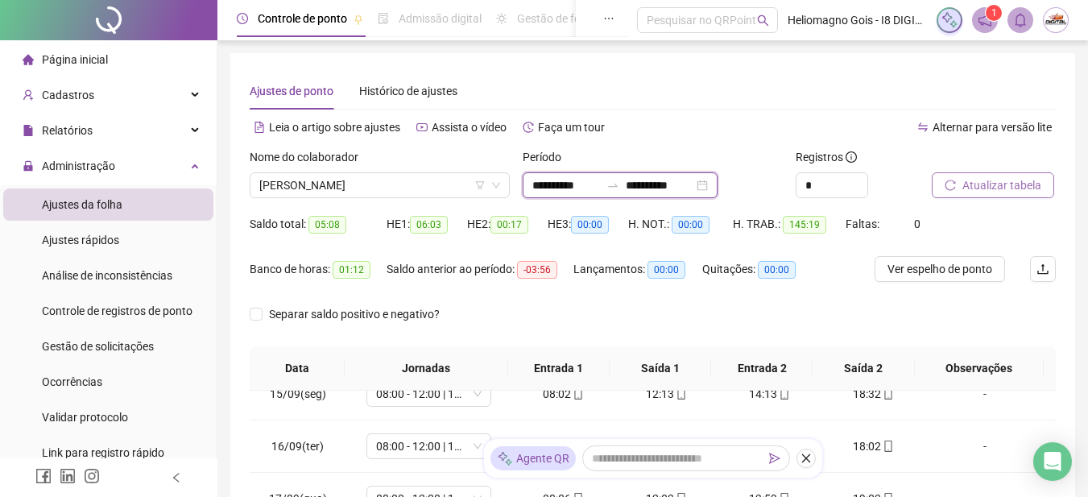
click at [568, 187] on input "**********" at bounding box center [566, 185] width 68 height 18
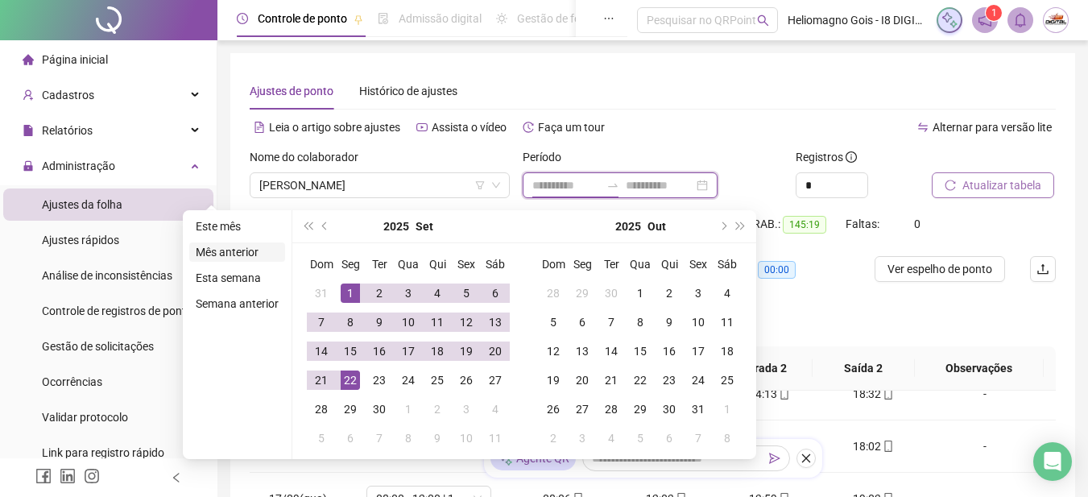
type input "**********"
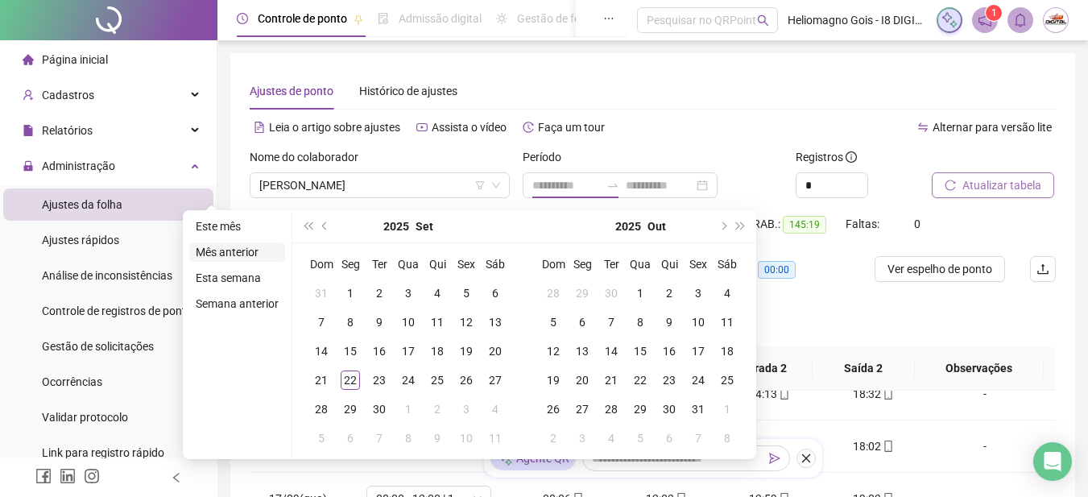
click at [237, 255] on li "Mês anterior" at bounding box center [237, 251] width 96 height 19
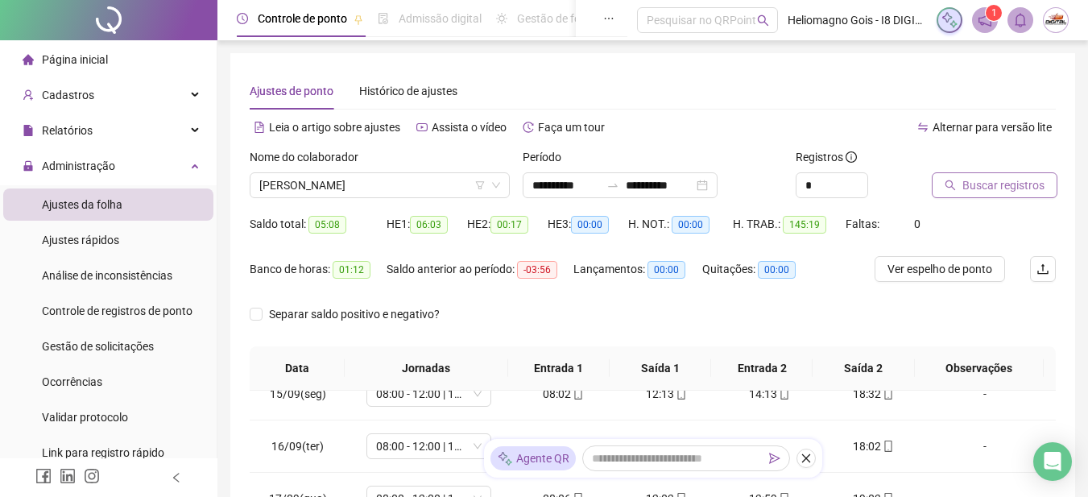
click at [987, 184] on span "Buscar registros" at bounding box center [1003, 185] width 82 height 18
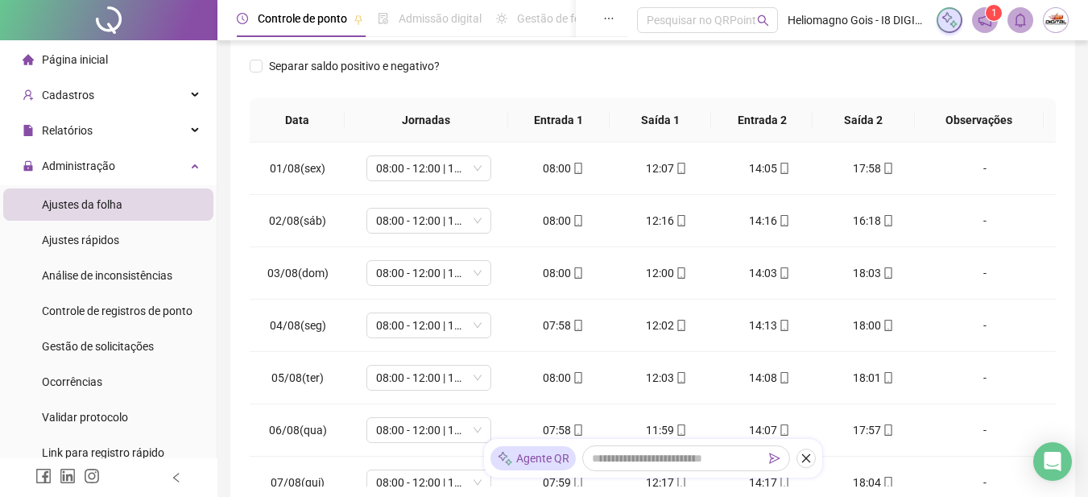
scroll to position [322, 0]
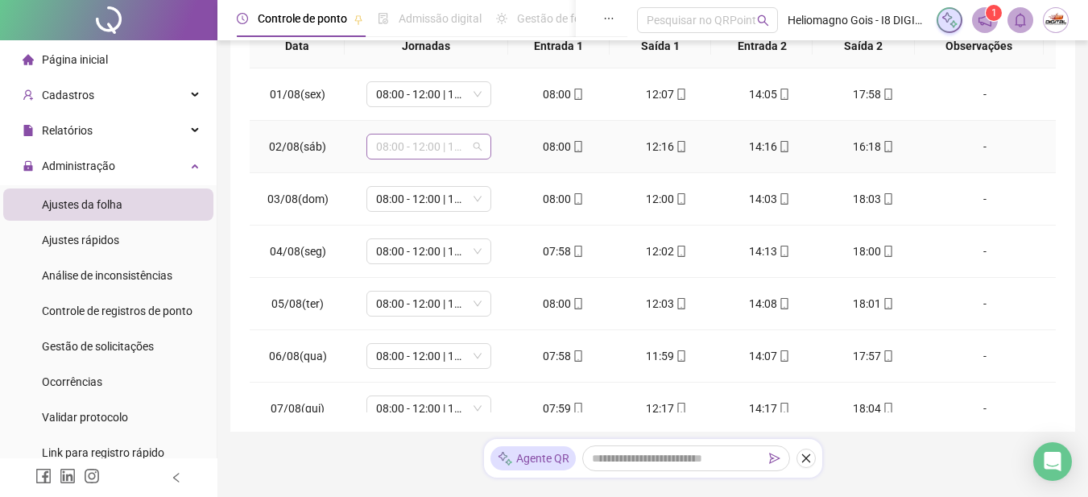
click at [477, 148] on span "08:00 - 12:00 | 14:00 - 18:00" at bounding box center [428, 146] width 105 height 24
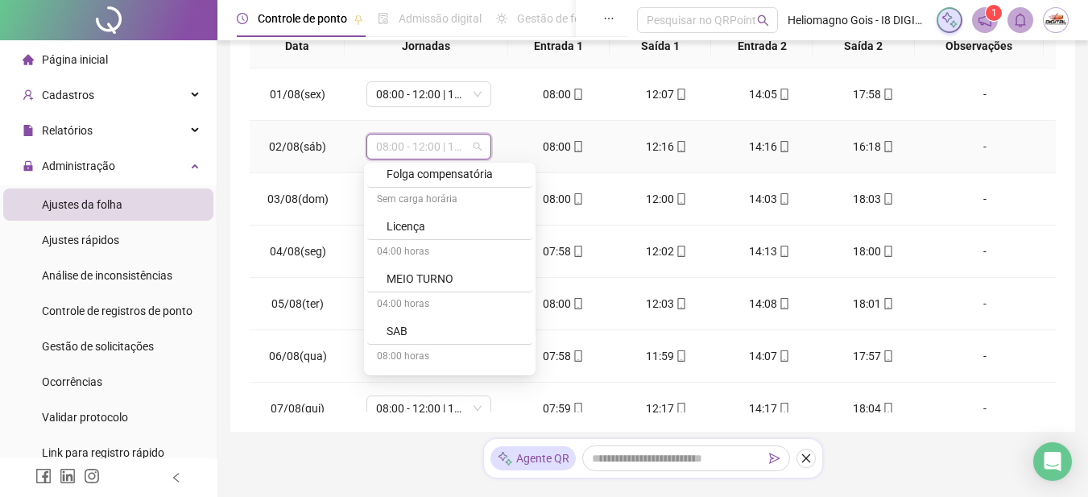
scroll to position [402, 0]
drag, startPoint x: 454, startPoint y: 277, endPoint x: 479, endPoint y: 266, distance: 27.4
click at [454, 276] on div "SAB" at bounding box center [454, 273] width 136 height 18
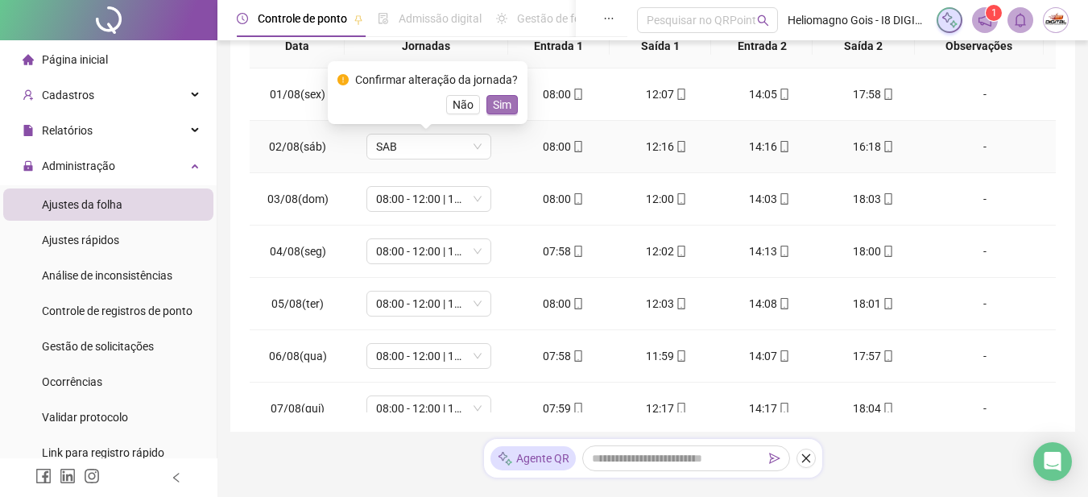
click at [502, 102] on span "Sim" at bounding box center [502, 105] width 19 height 18
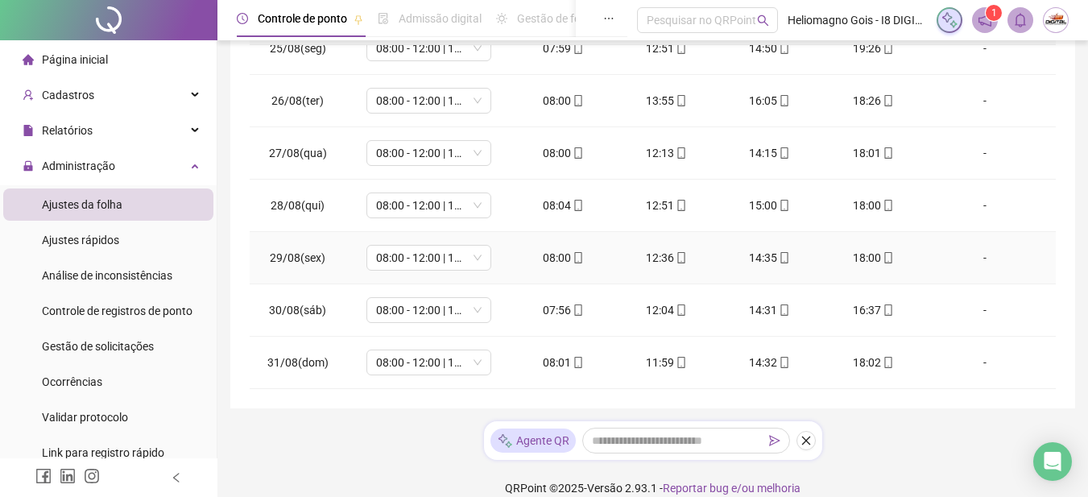
scroll to position [365, 0]
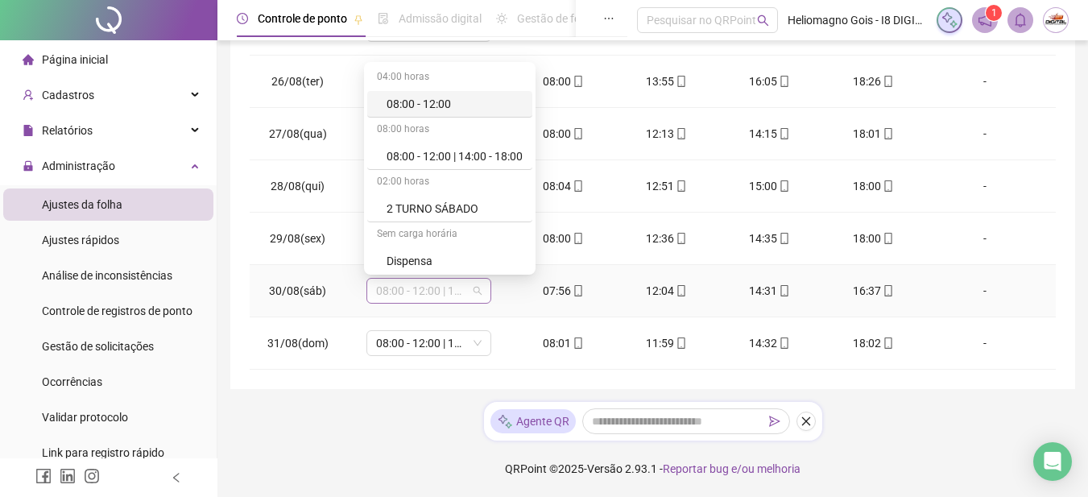
click at [479, 290] on div "08:00 - 12:00 | 14:00 - 18:00" at bounding box center [428, 291] width 125 height 26
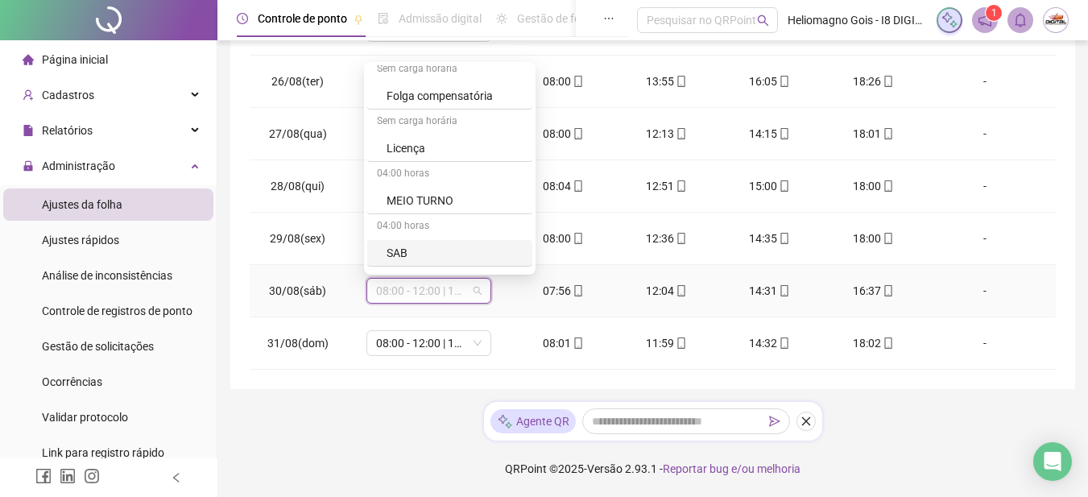
click at [422, 251] on div "SAB" at bounding box center [454, 253] width 136 height 18
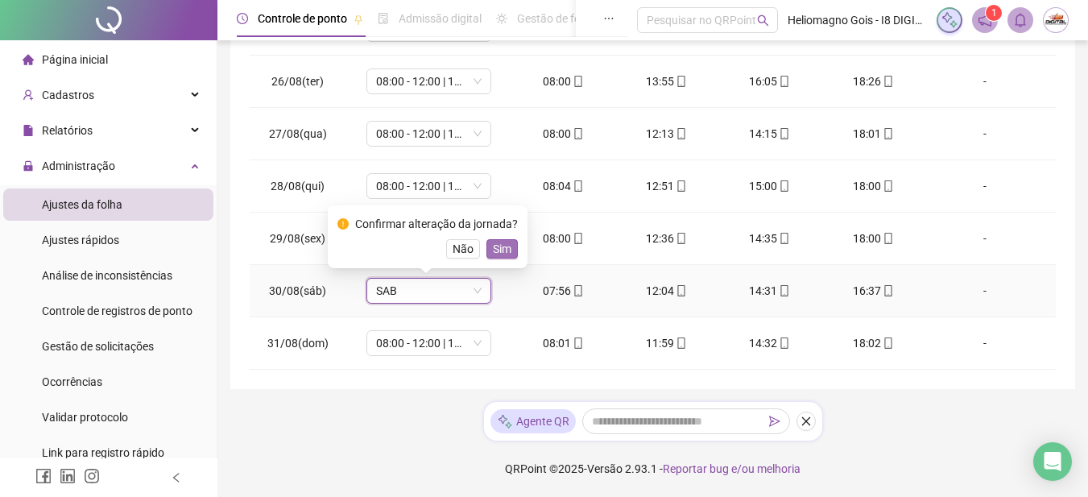
click at [509, 245] on button "Sim" at bounding box center [501, 248] width 31 height 19
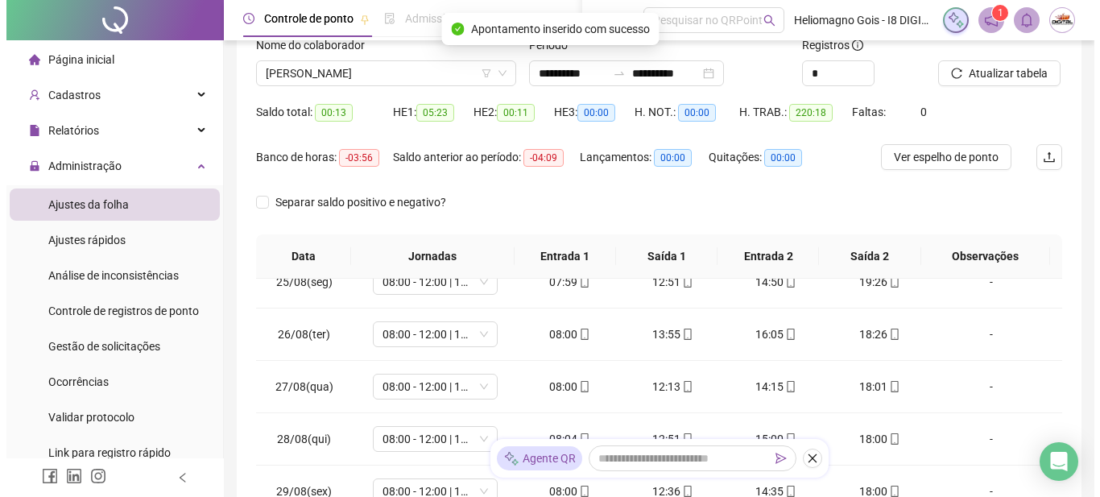
scroll to position [0, 0]
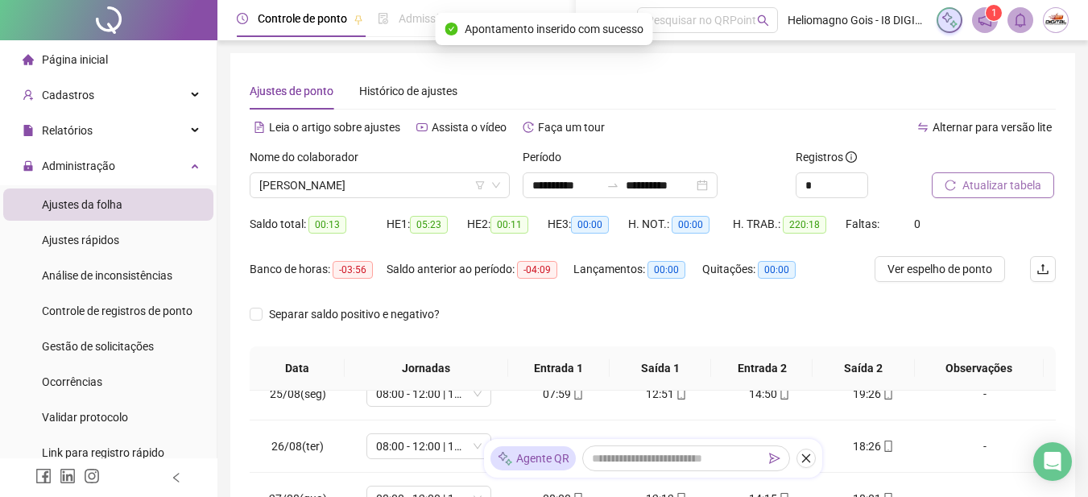
click at [969, 184] on span "Atualizar tabela" at bounding box center [1001, 185] width 79 height 18
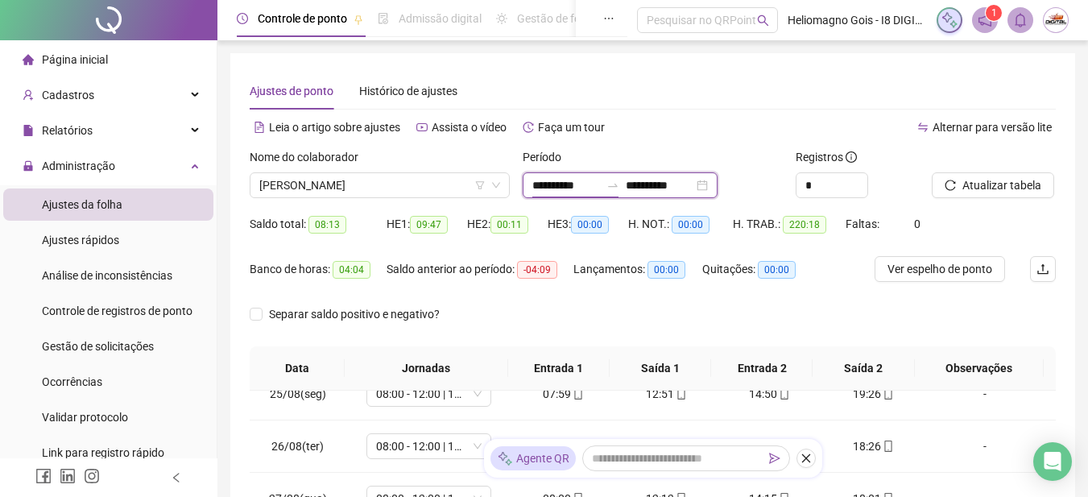
click at [600, 189] on input "**********" at bounding box center [566, 185] width 68 height 18
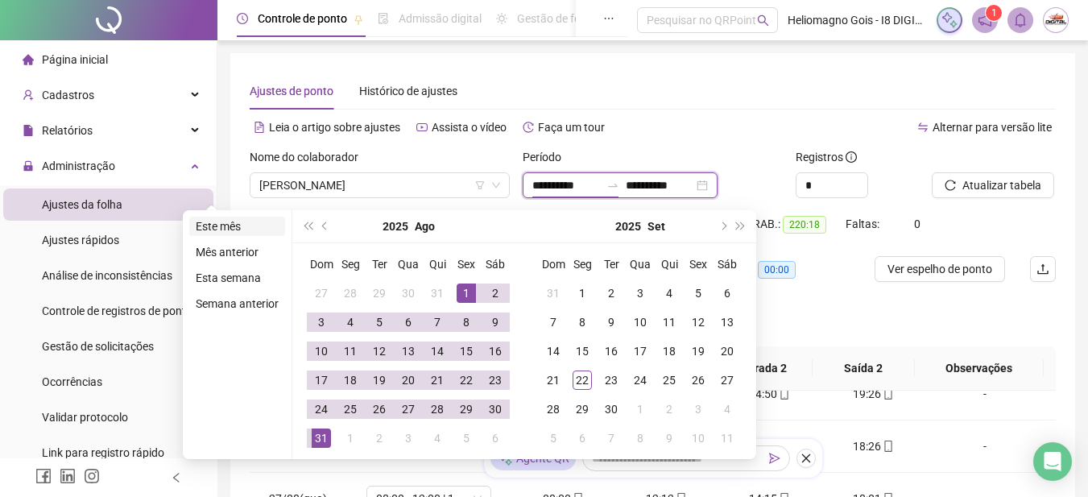
type input "**********"
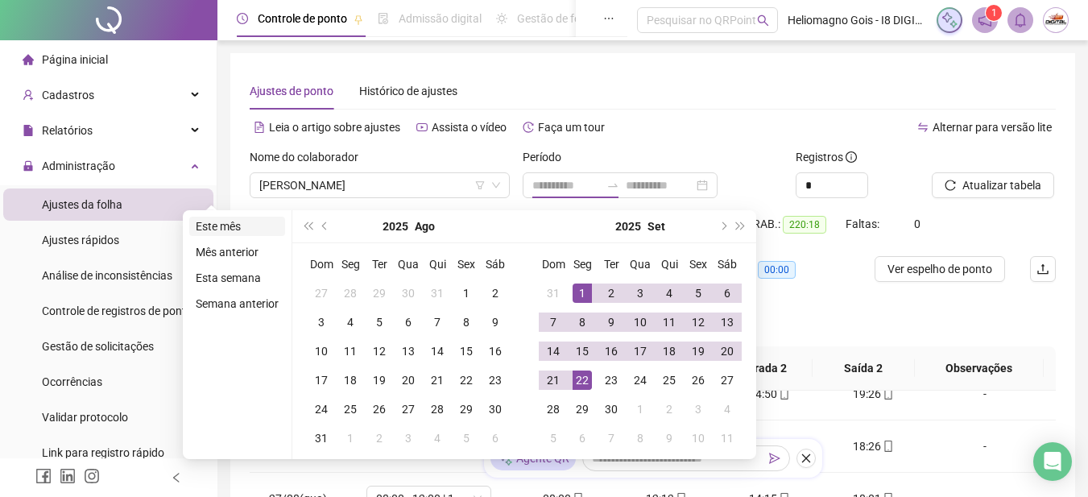
click at [230, 228] on li "Este mês" at bounding box center [237, 226] width 96 height 19
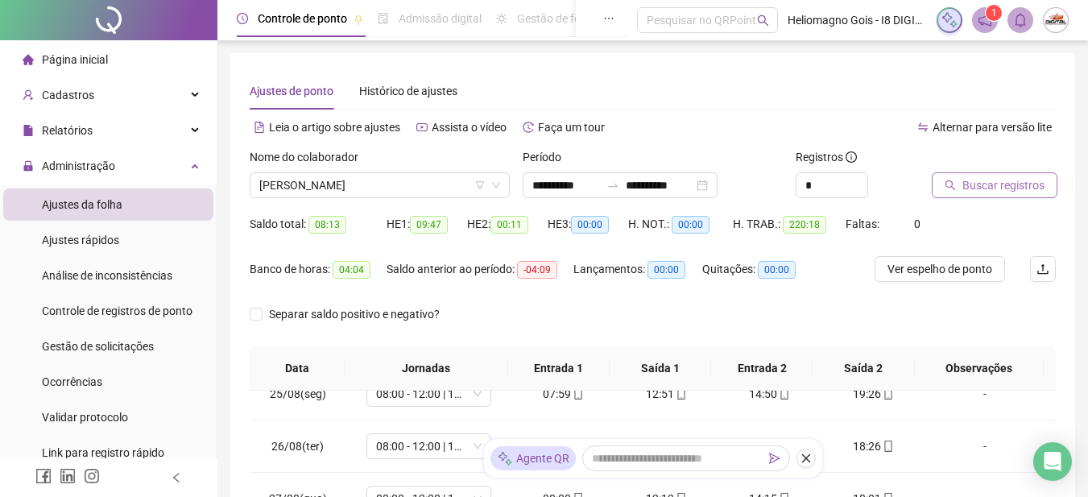
click at [976, 189] on span "Buscar registros" at bounding box center [1003, 185] width 82 height 18
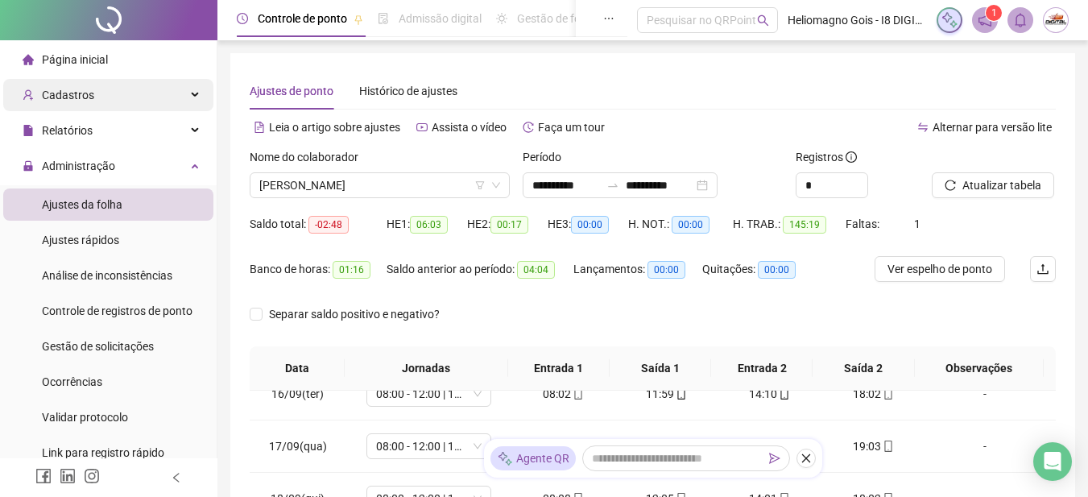
click at [83, 94] on span "Cadastros" at bounding box center [68, 95] width 52 height 13
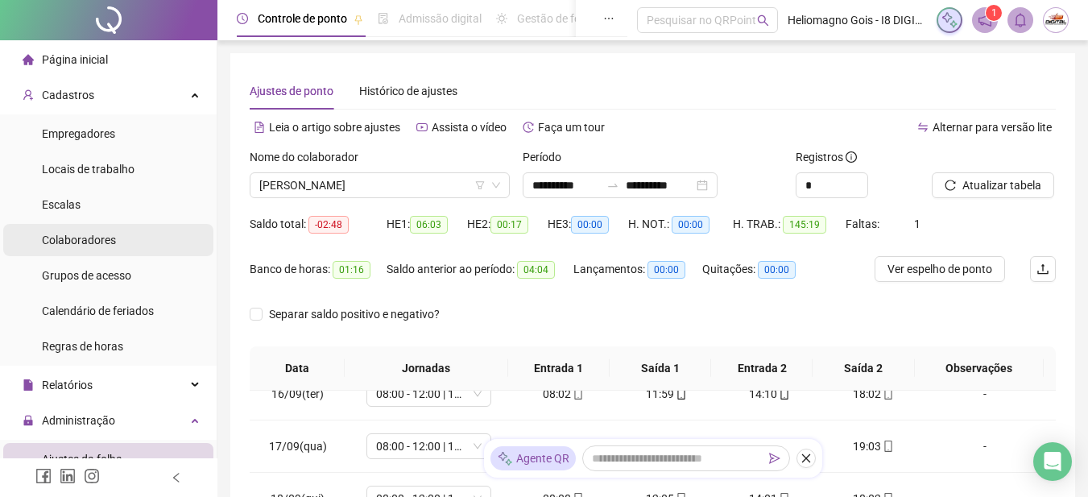
click at [82, 237] on span "Colaboradores" at bounding box center [79, 239] width 74 height 13
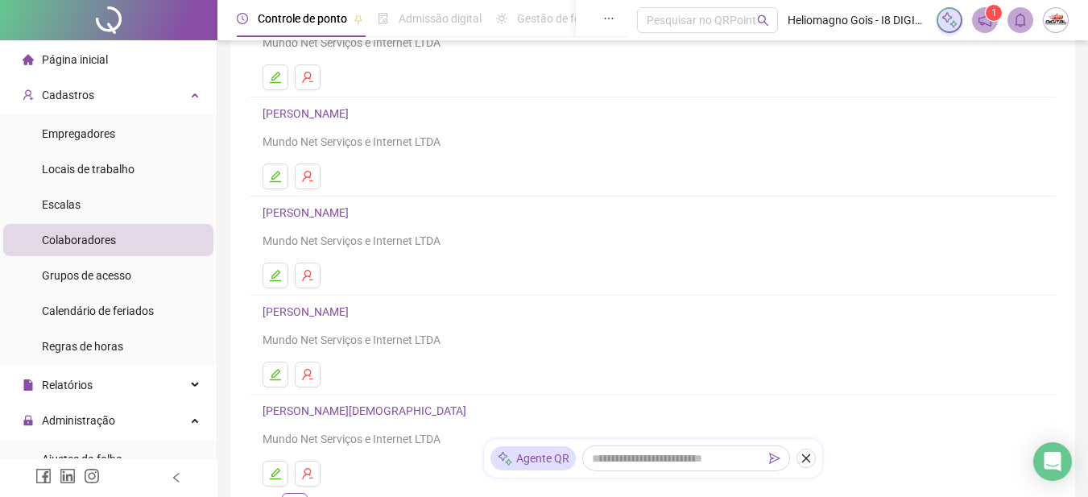
scroll to position [320, 0]
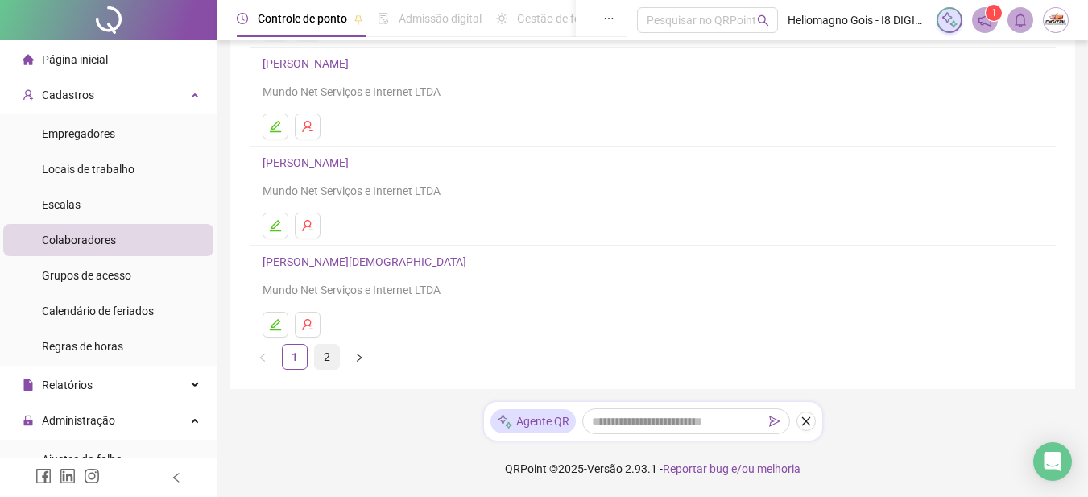
click at [328, 354] on link "2" at bounding box center [327, 357] width 24 height 24
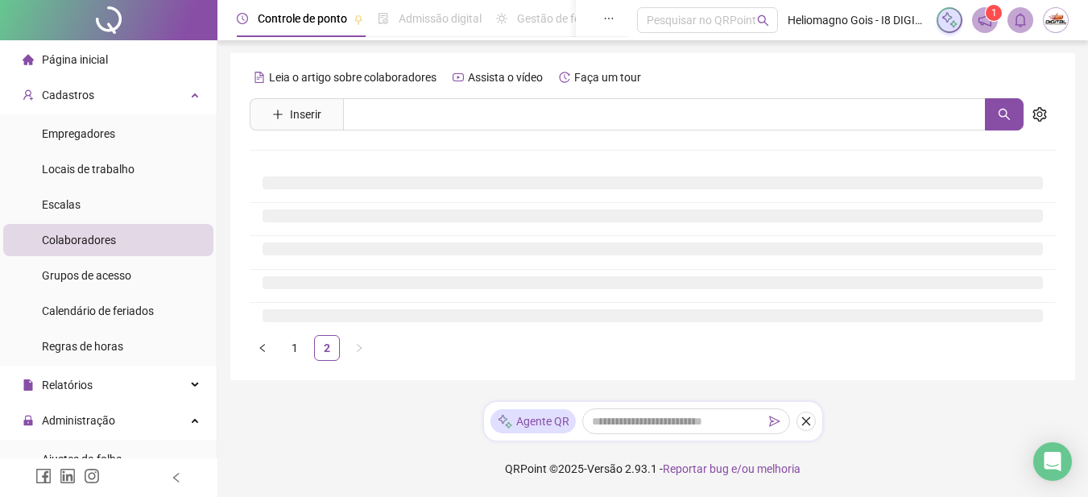
scroll to position [0, 0]
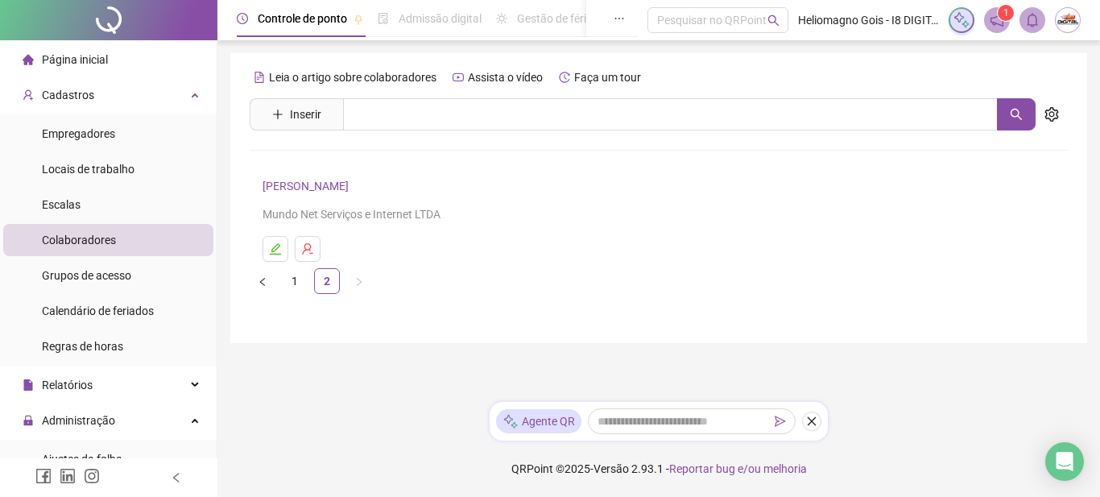
click at [353, 191] on link "[PERSON_NAME]" at bounding box center [307, 186] width 91 height 13
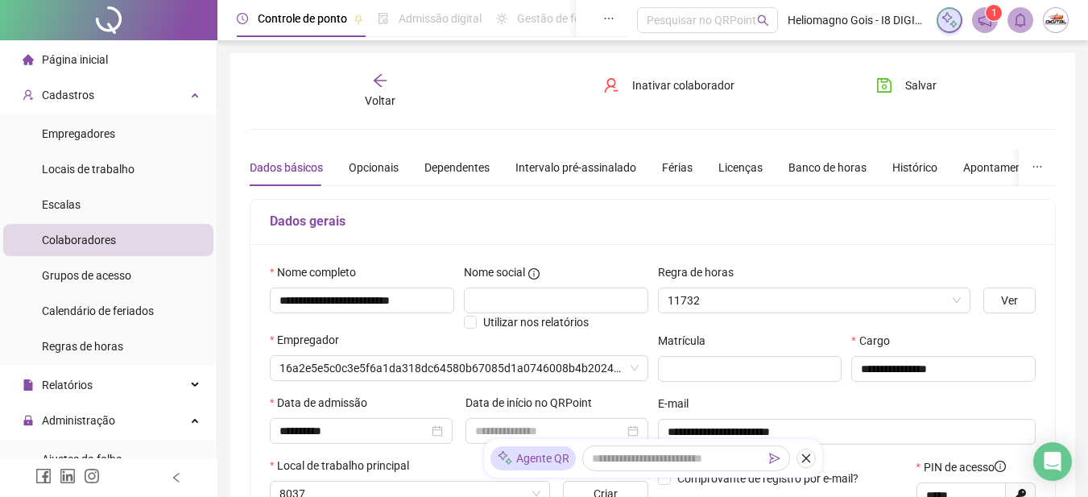
type input "**********"
click at [831, 166] on div "Banco de horas" at bounding box center [827, 168] width 78 height 18
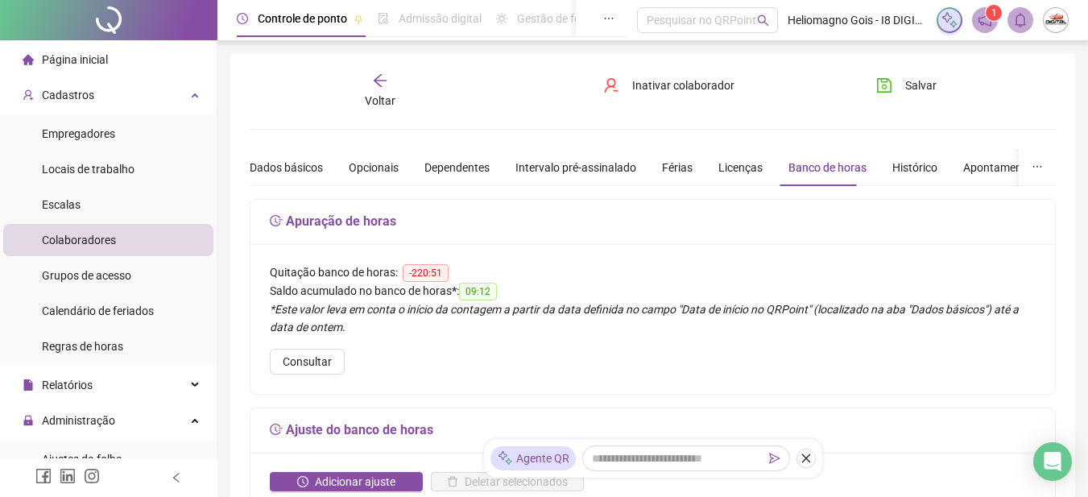
click at [80, 63] on span "Página inicial" at bounding box center [75, 59] width 66 height 13
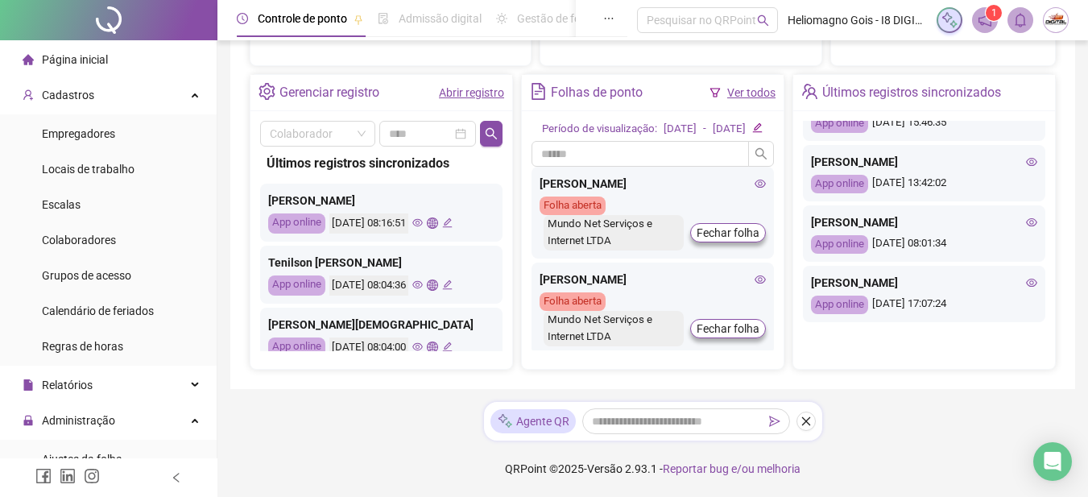
scroll to position [402, 0]
